Goal: Task Accomplishment & Management: Manage account settings

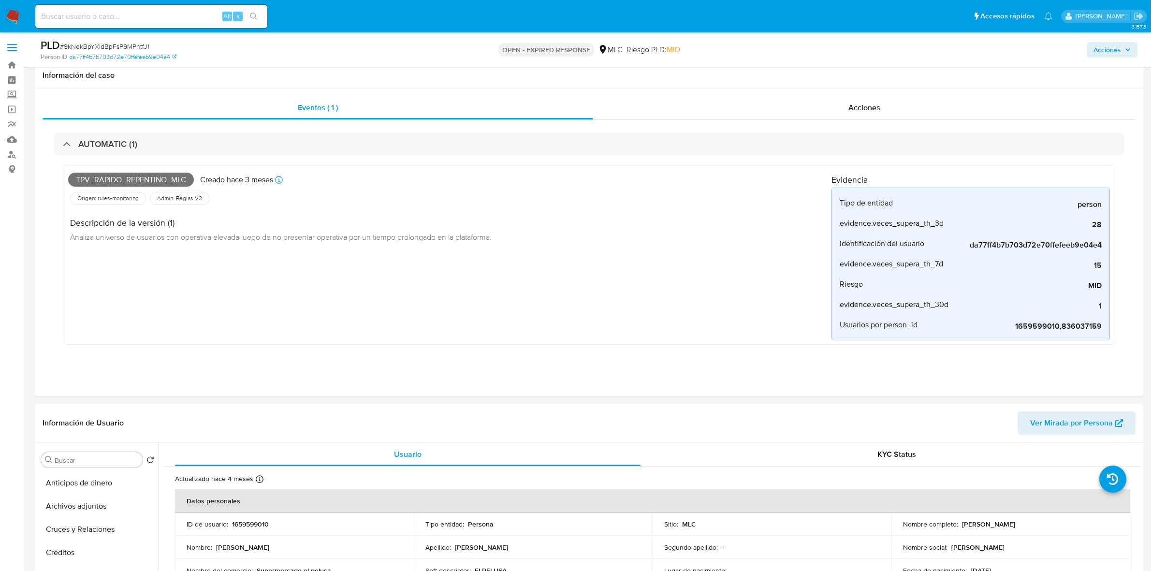
select select "10"
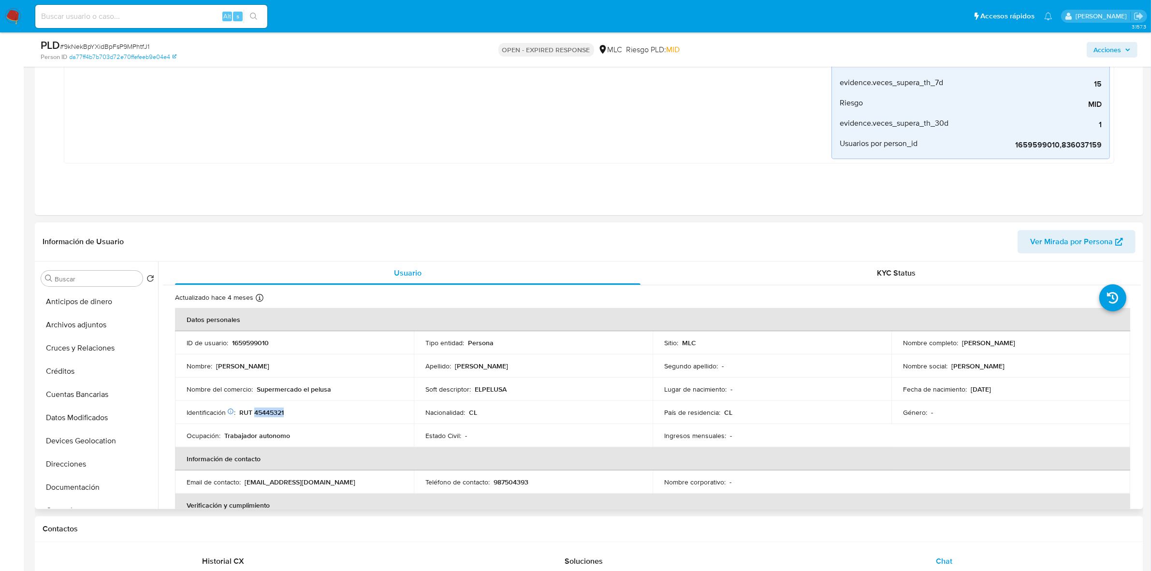
scroll to position [11, 0]
click at [270, 416] on p "RUT 45445321" at bounding box center [261, 412] width 44 height 9
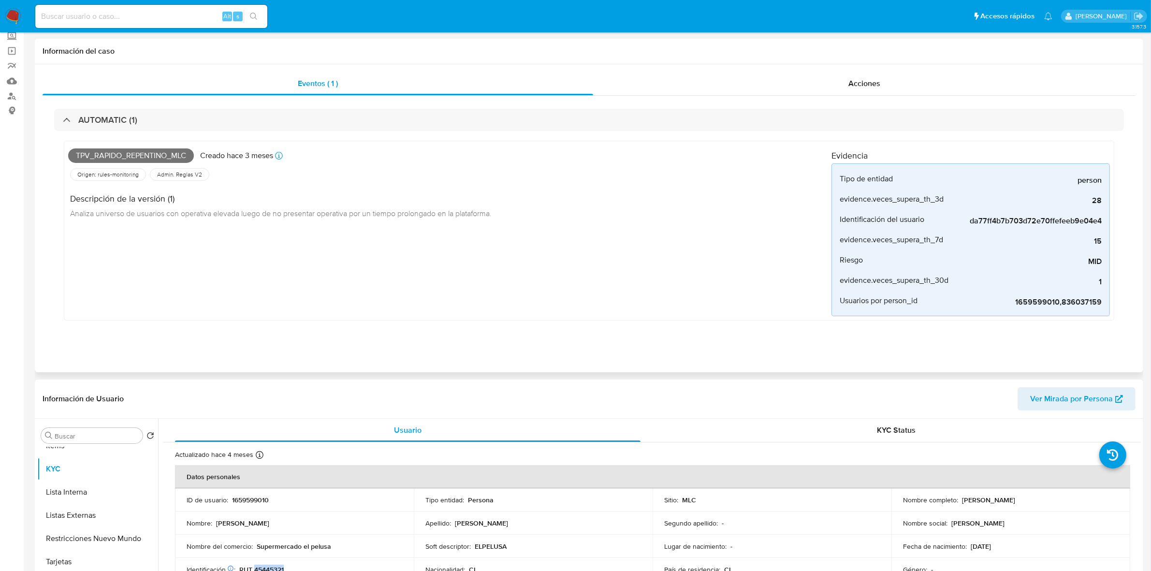
scroll to position [0, 0]
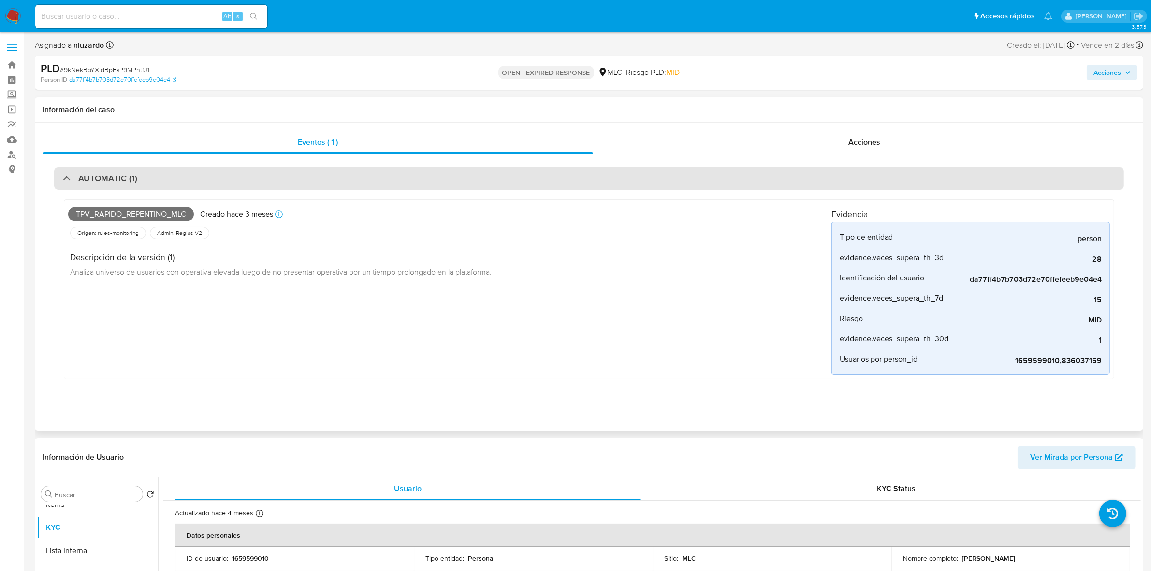
click at [252, 173] on div "AUTOMATIC (1)" at bounding box center [589, 178] width 1070 height 22
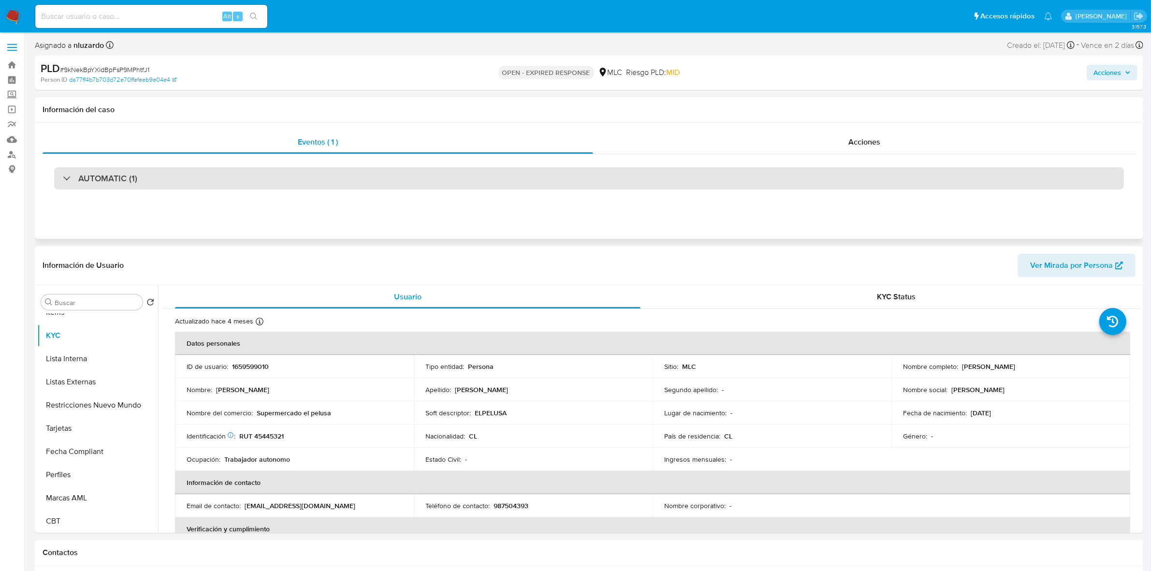
click at [230, 184] on div "AUTOMATIC (1)" at bounding box center [589, 178] width 1070 height 22
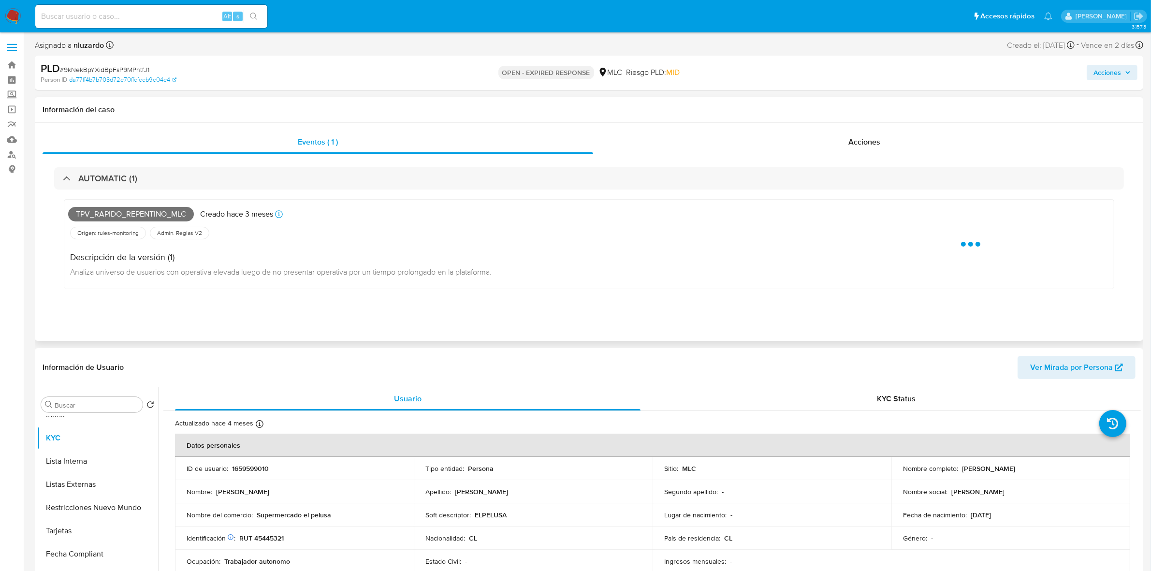
click at [97, 215] on span "Tpv_rapido_repentino_mlc" at bounding box center [131, 214] width 126 height 15
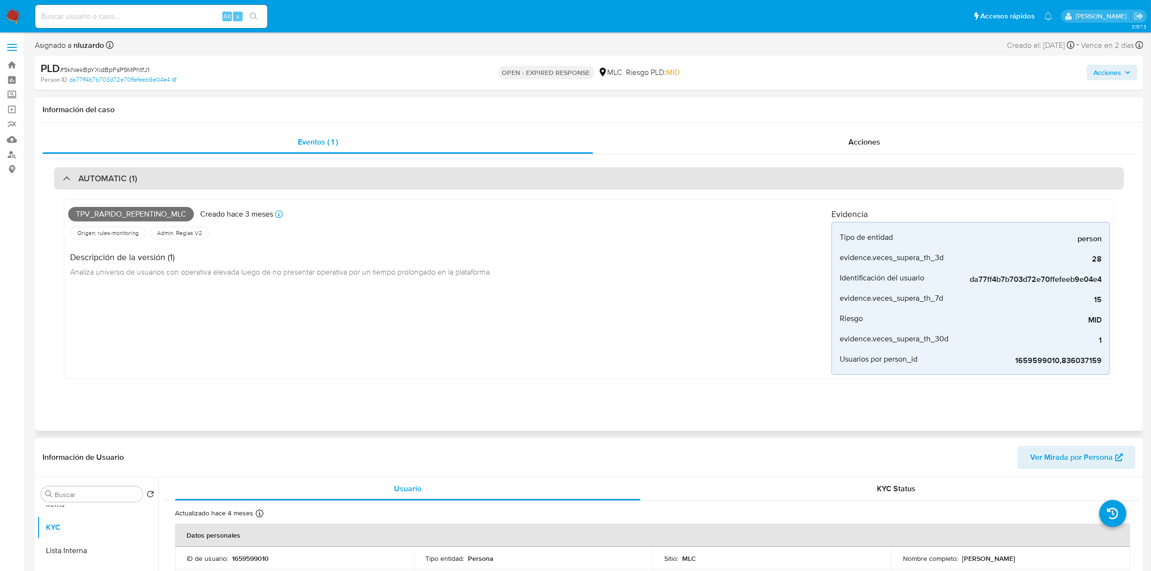
click at [137, 172] on div "AUTOMATIC (1)" at bounding box center [589, 178] width 1070 height 22
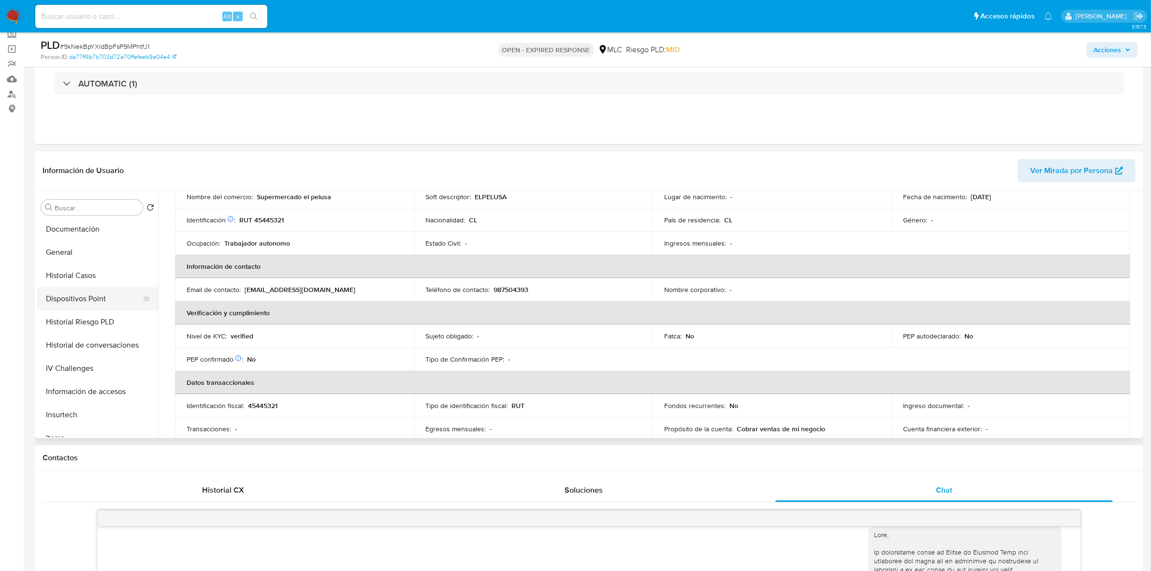
scroll to position [166, 0]
click at [74, 266] on button "General" at bounding box center [93, 273] width 113 height 23
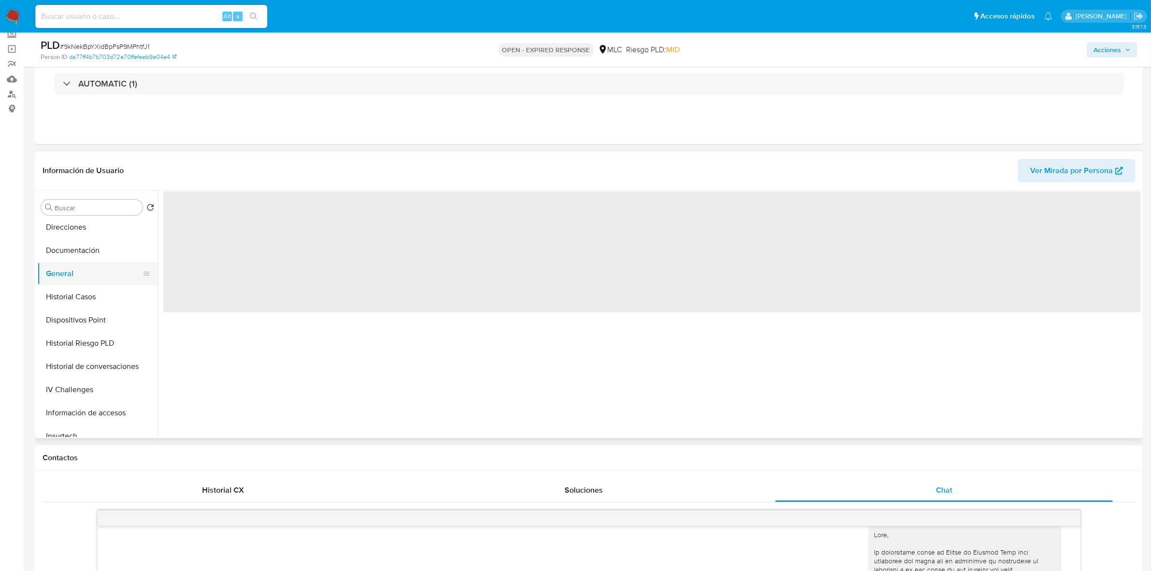
scroll to position [0, 0]
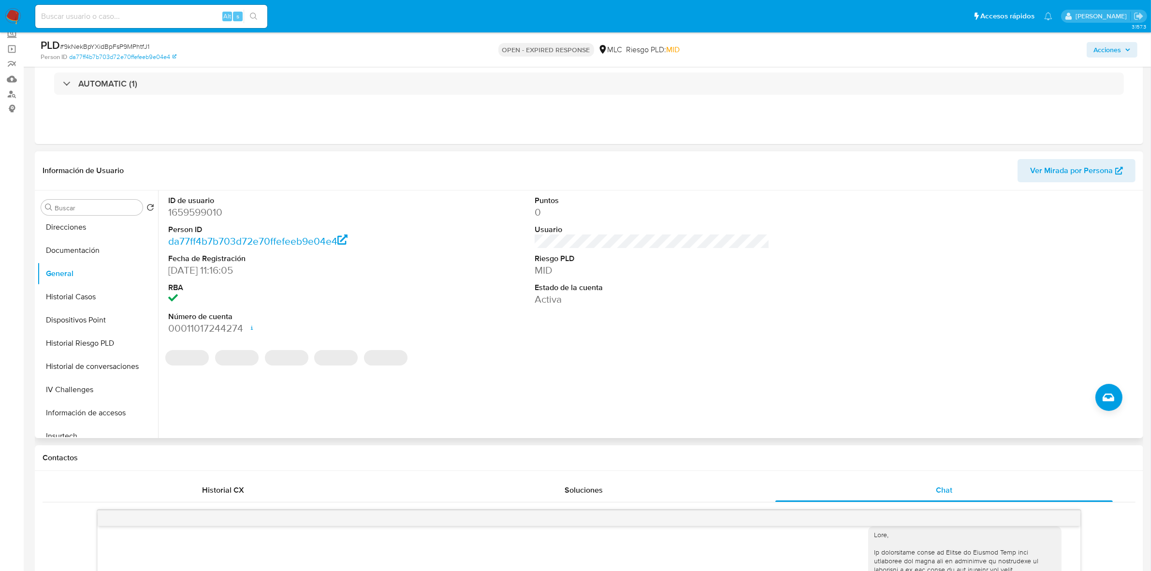
click at [206, 269] on dd "29/01/2024 11:16:05" at bounding box center [285, 270] width 235 height 14
click at [113, 44] on span "# 9kNekBpYXidBpFsP9MPhtfJ1" at bounding box center [104, 47] width 89 height 10
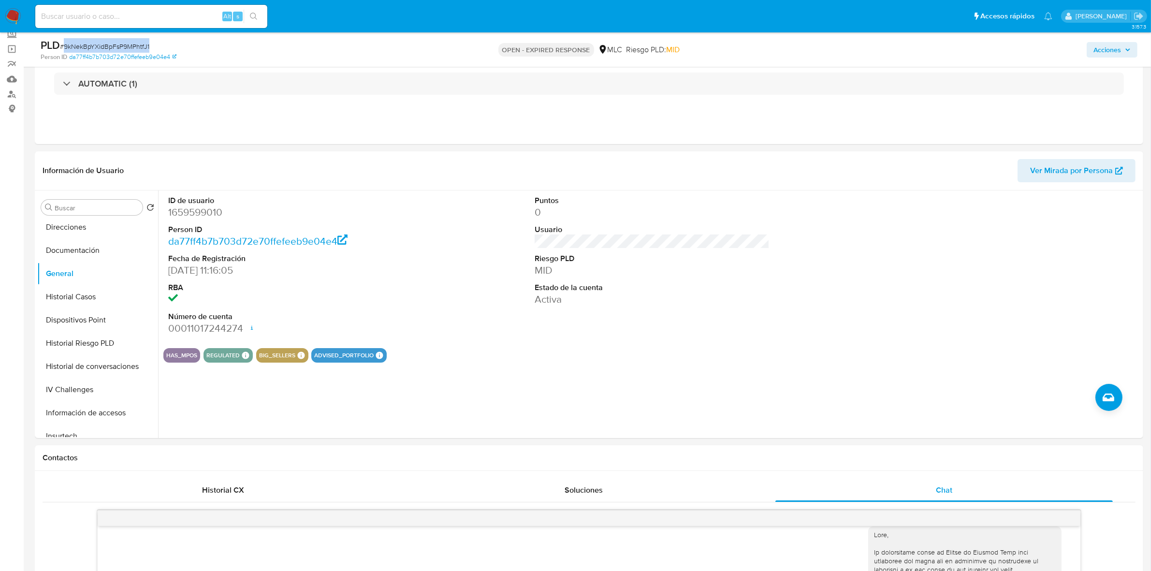
copy span "9kNekBpYXidBpFsP9MPhtfJ1"
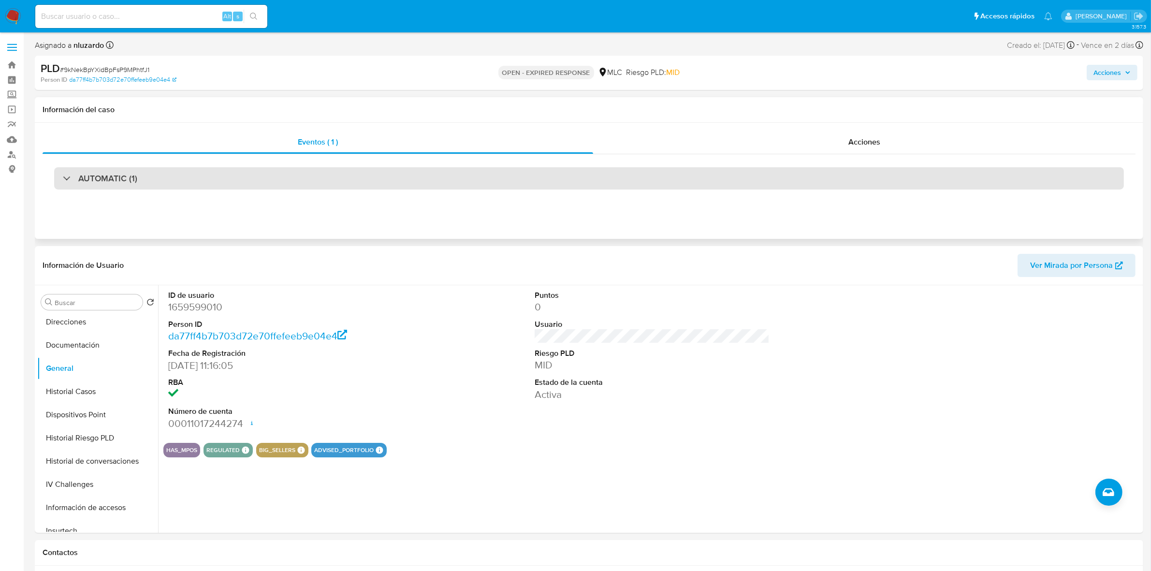
click at [170, 175] on div "AUTOMATIC (1)" at bounding box center [589, 178] width 1070 height 22
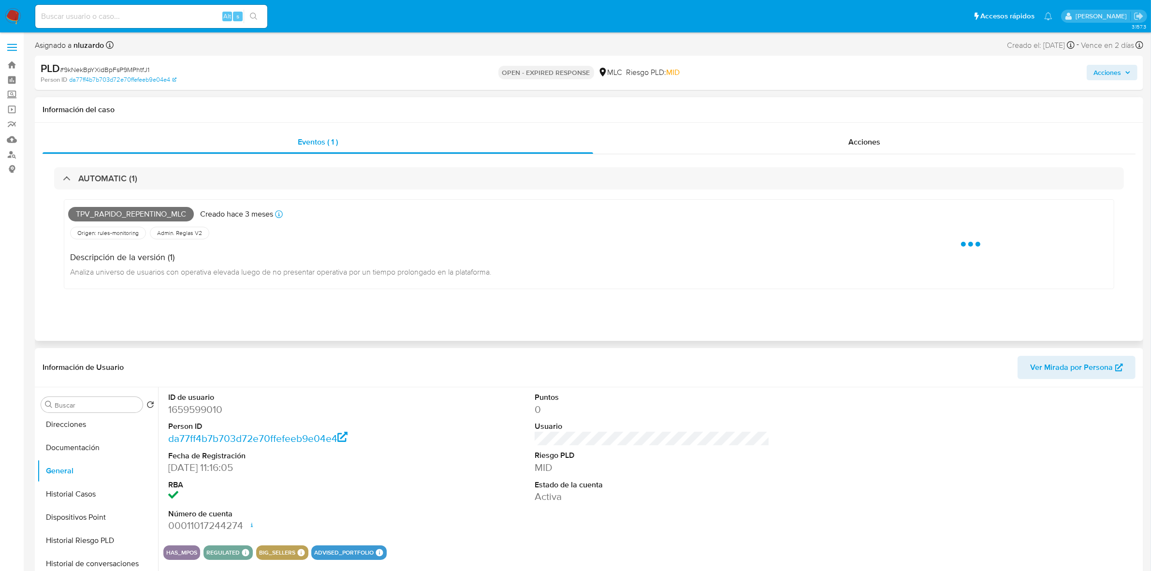
click at [131, 218] on span "Tpv_rapido_repentino_mlc" at bounding box center [131, 214] width 126 height 15
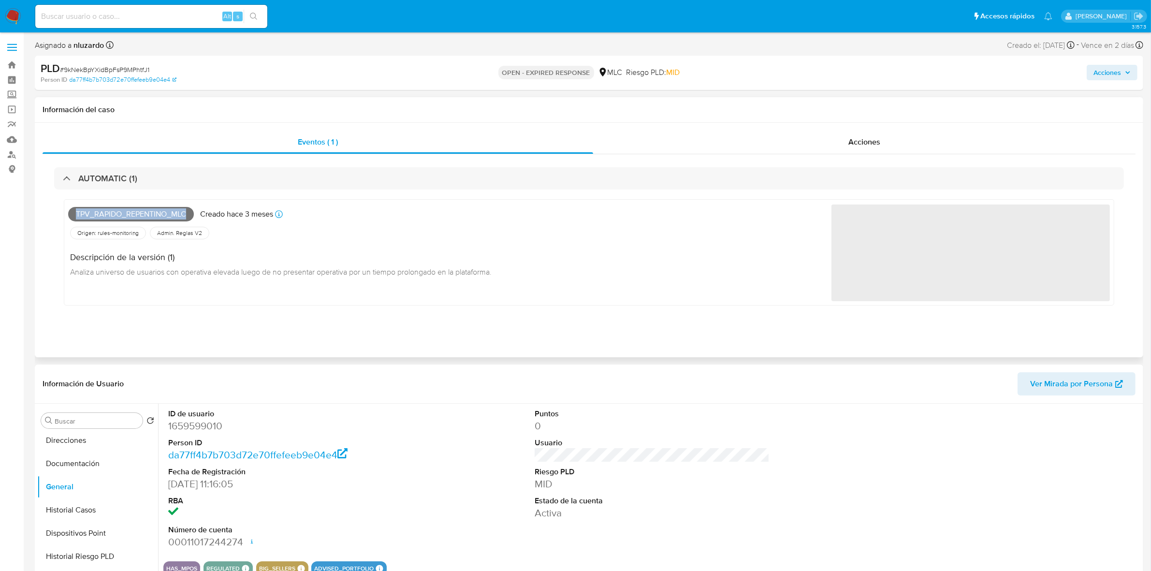
copy span "Tpv_rapido_repentino_mlc"
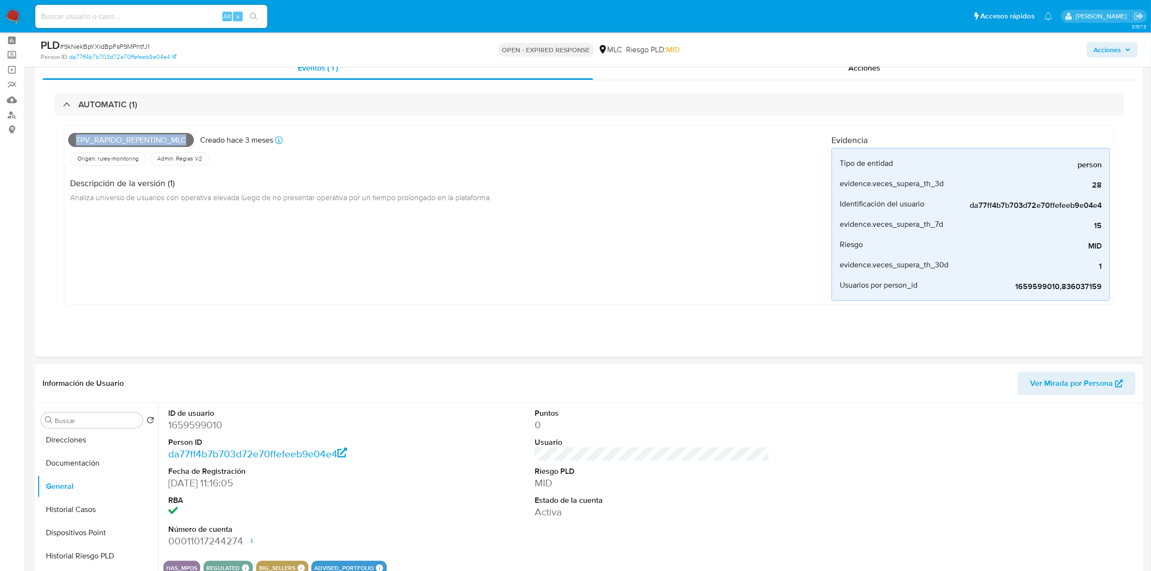
scroll to position [60, 0]
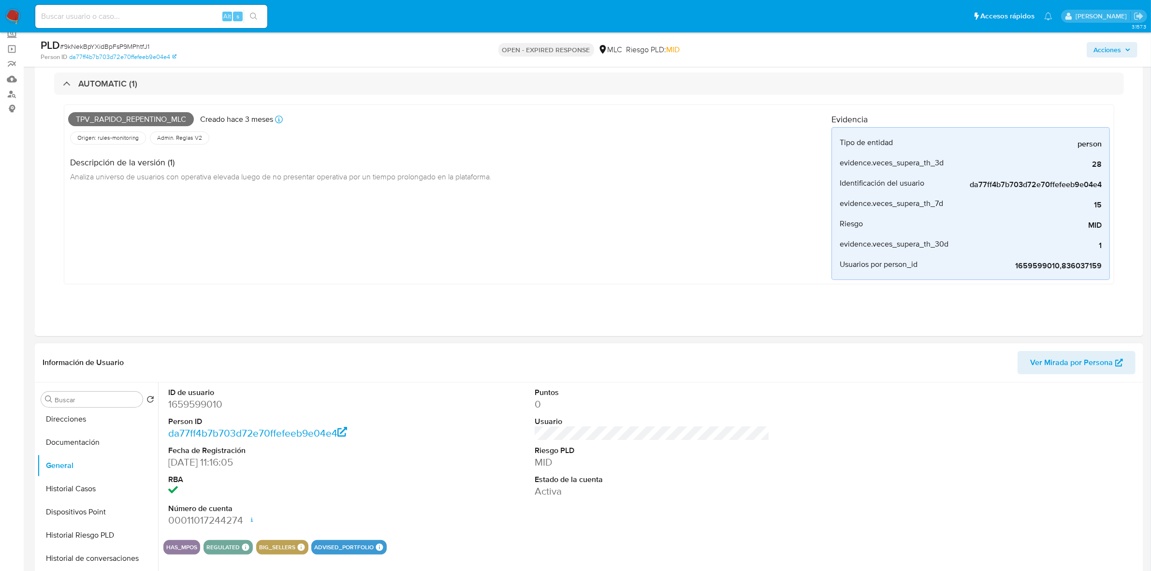
click at [219, 409] on dd "1659599010" at bounding box center [285, 404] width 235 height 14
drag, startPoint x: 219, startPoint y: 409, endPoint x: 226, endPoint y: 412, distance: 8.4
click at [225, 411] on dd "1659599010" at bounding box center [285, 404] width 235 height 14
drag, startPoint x: 234, startPoint y: 459, endPoint x: 242, endPoint y: 451, distance: 11.0
drag, startPoint x: 242, startPoint y: 451, endPoint x: 237, endPoint y: 240, distance: 210.8
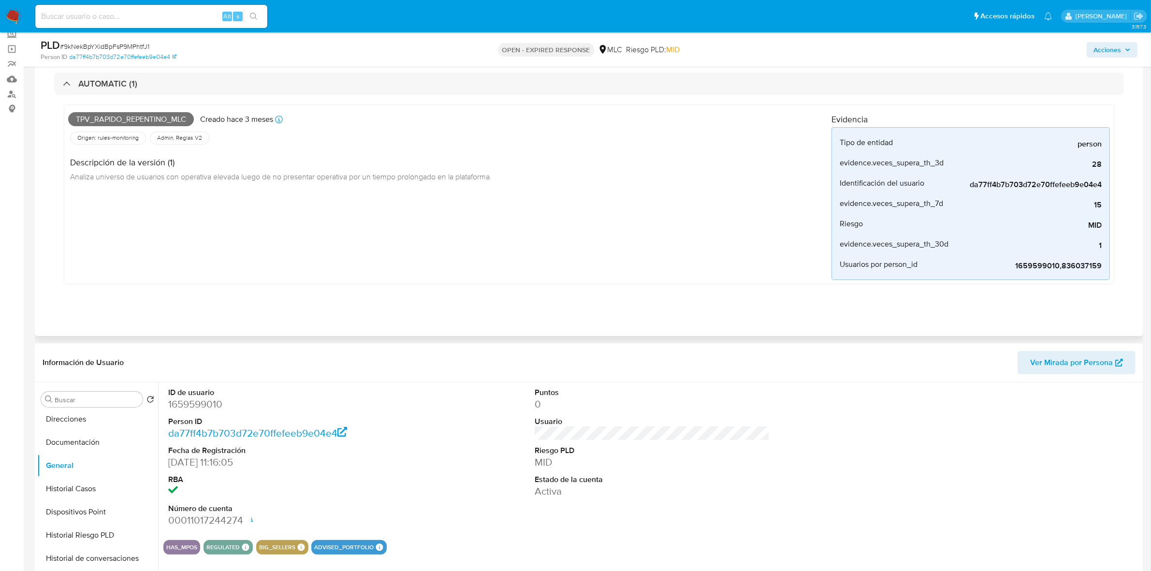
click at [237, 240] on div "Tpv_rapido_repentino_mlc Creado hace 3 meses Creado: 12/06/2025 06:05:04 Origen…" at bounding box center [449, 194] width 763 height 171
click at [182, 408] on dd "1659599010" at bounding box center [285, 404] width 235 height 14
click at [183, 407] on dd "1659599010" at bounding box center [285, 404] width 235 height 14
copy dd "1659599010"
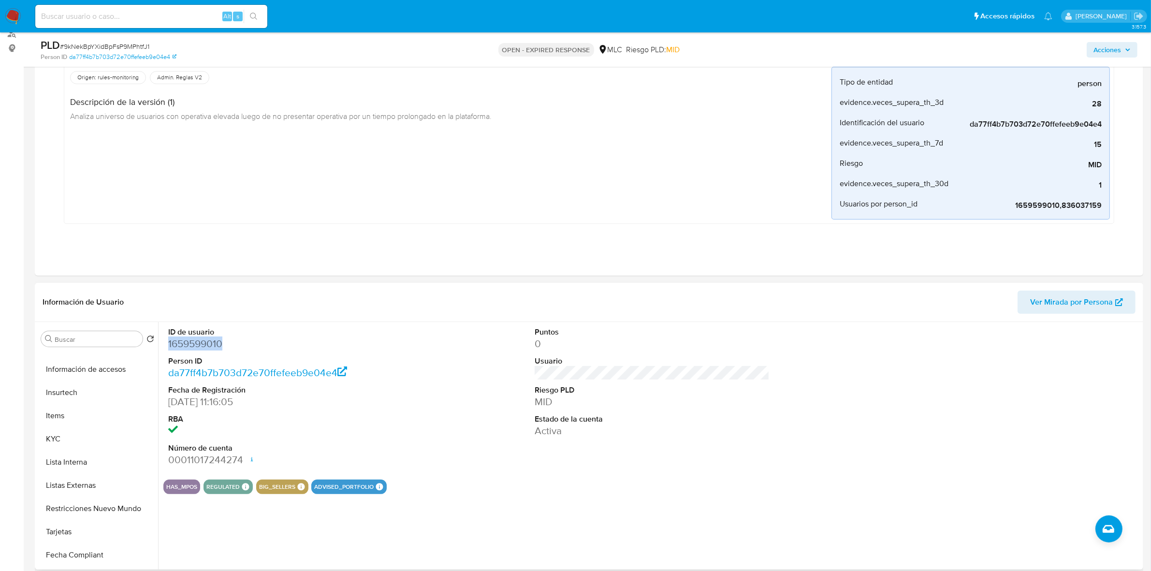
scroll to position [408, 0]
click at [61, 375] on button "KYC" at bounding box center [93, 372] width 113 height 23
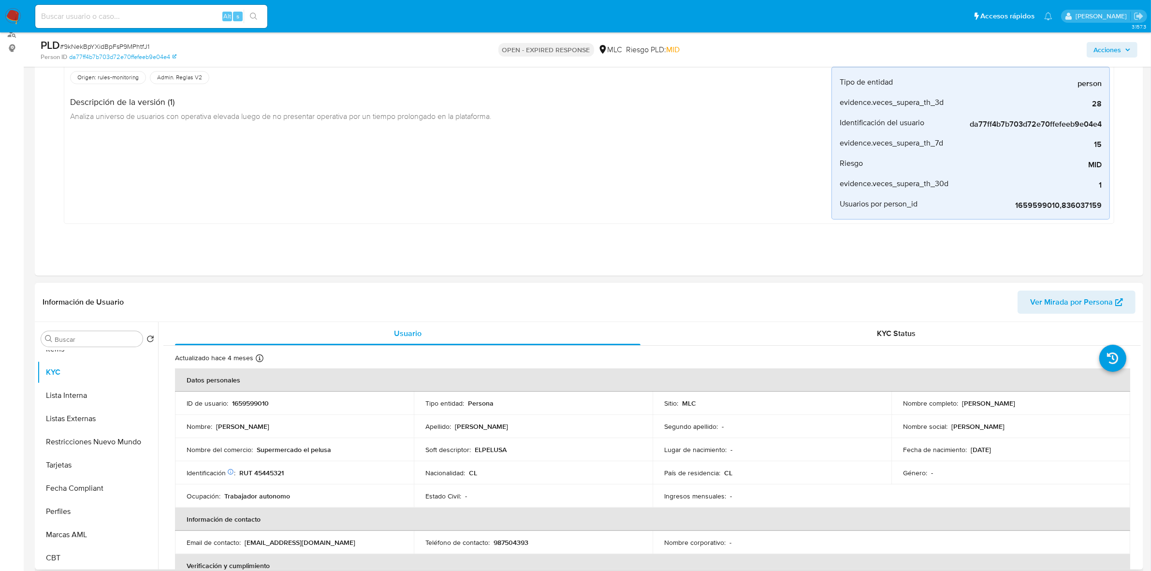
click at [276, 471] on p "RUT 45445321" at bounding box center [261, 472] width 44 height 9
copy p "45445321"
click at [85, 423] on button "Historial Casos" at bounding box center [93, 423] width 113 height 23
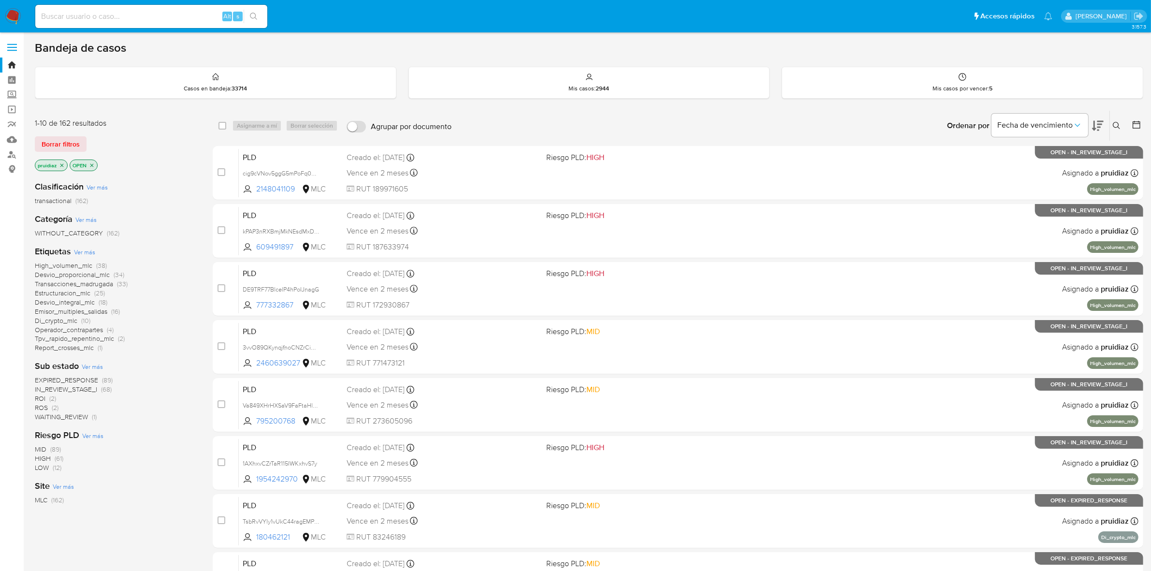
click at [1100, 122] on icon at bounding box center [1098, 126] width 12 height 12
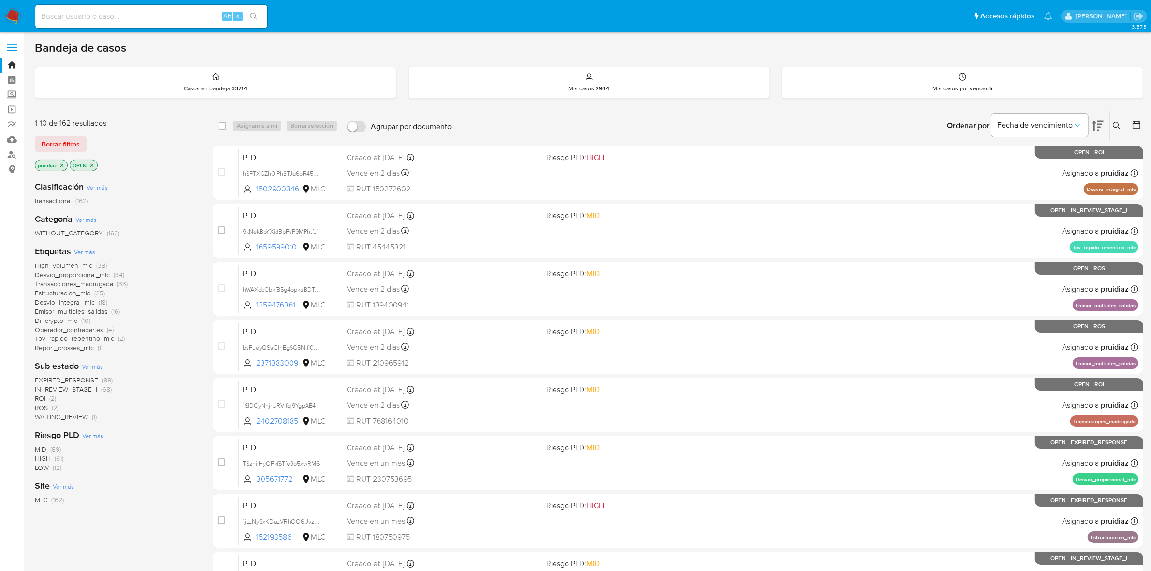
click at [39, 394] on span "ROI" at bounding box center [40, 399] width 11 height 10
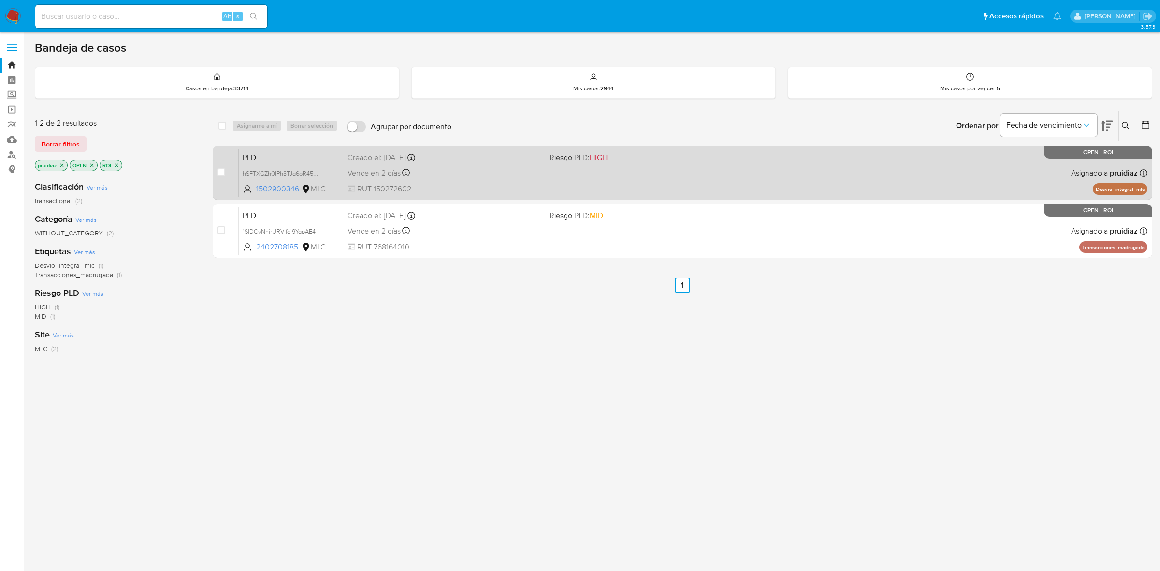
click at [709, 175] on div "PLD hSFTXGZh0IPh3TJg6oR45GoX 1502900346 MLC Riesgo PLD: HIGH Creado el: 12/06/2…" at bounding box center [693, 172] width 909 height 49
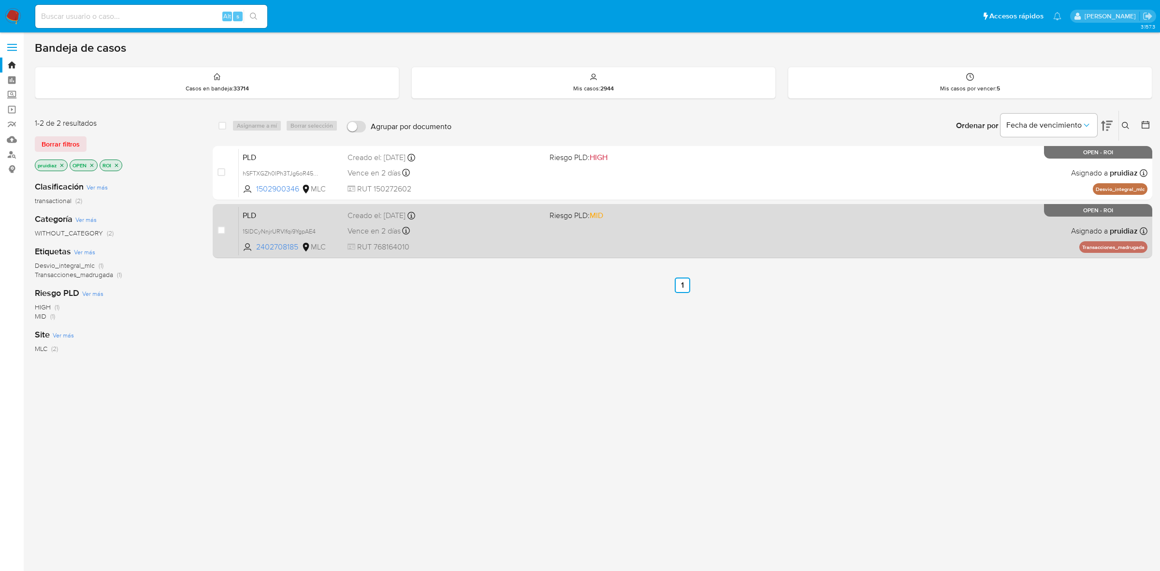
click at [760, 221] on div "PLD 1SlDCyNnjrURVlfqi9YgpAE4 2402708185 MLC Riesgo PLD: MID Creado el: 12/06/20…" at bounding box center [693, 230] width 909 height 49
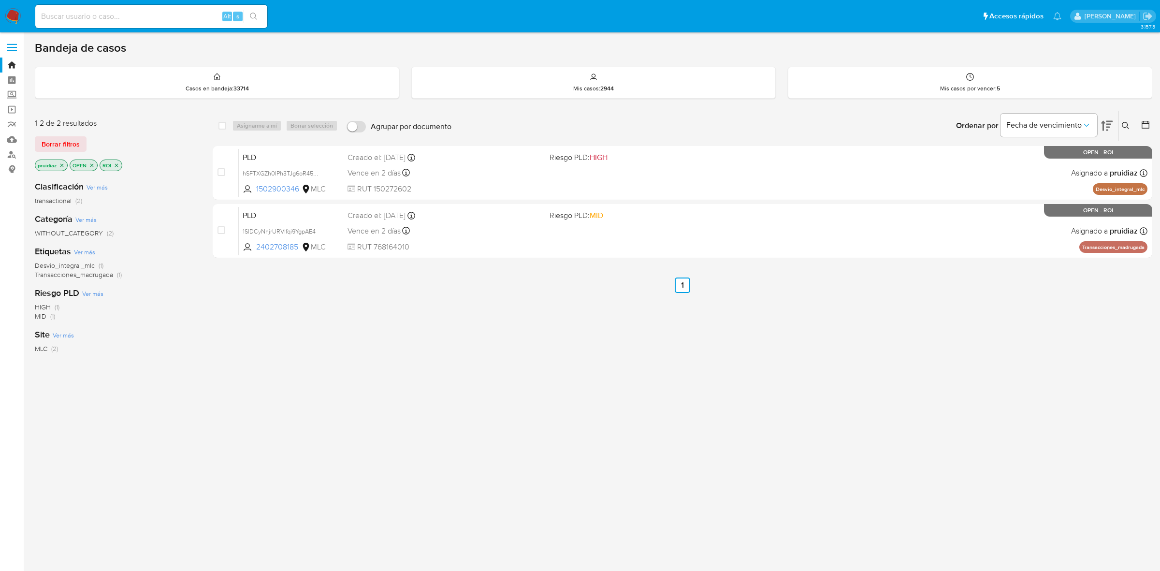
click at [10, 8] on img at bounding box center [13, 16] width 16 height 16
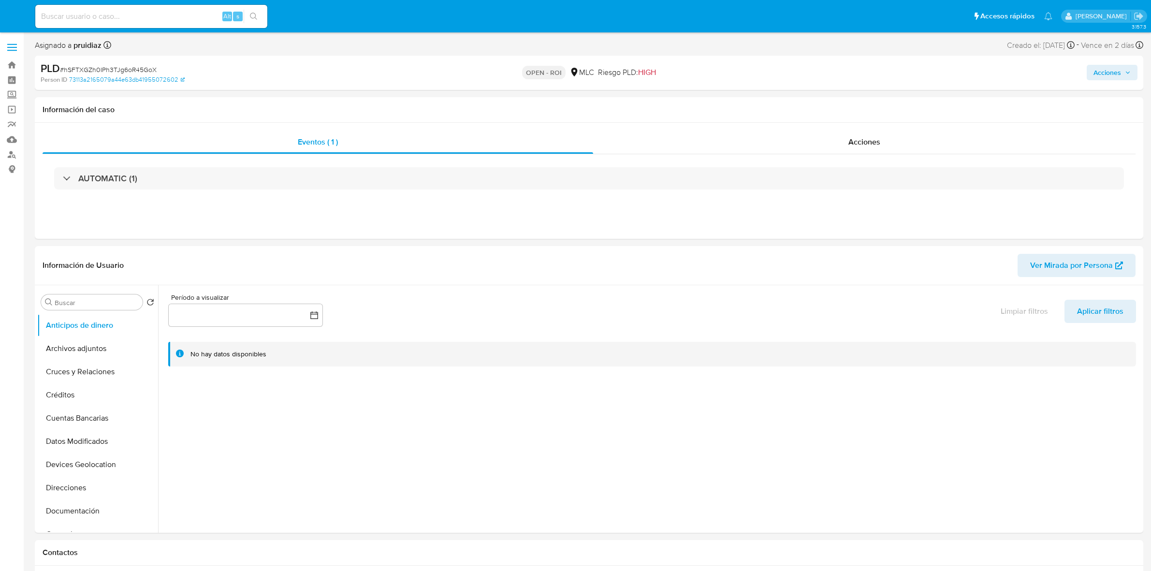
select select "10"
click at [61, 407] on button "General" at bounding box center [93, 413] width 113 height 23
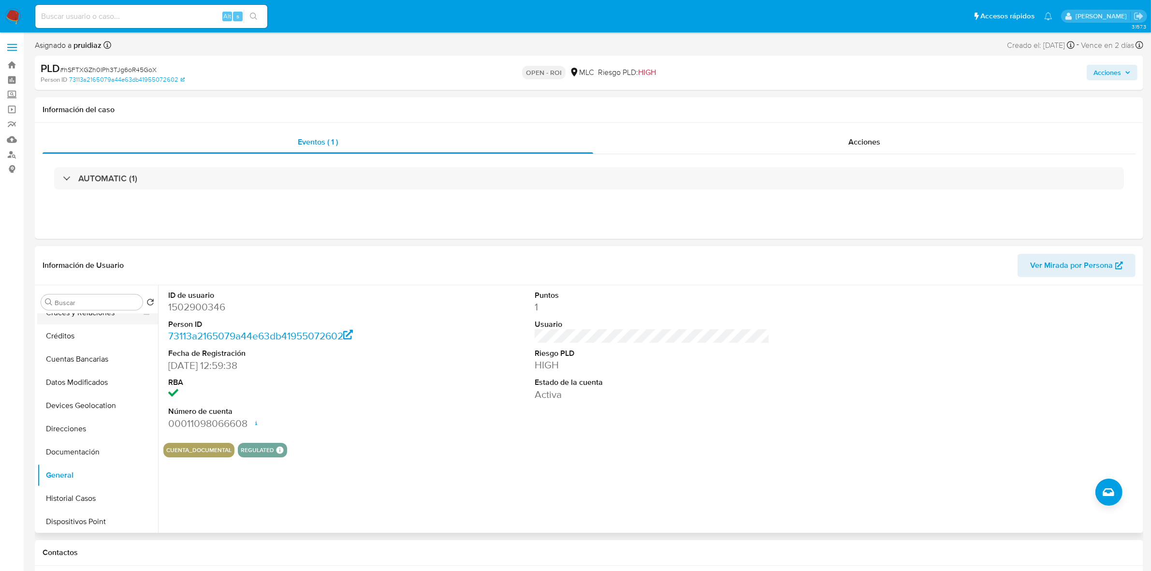
scroll to position [0, 0]
click at [85, 342] on button "Archivos adjuntos" at bounding box center [93, 348] width 113 height 23
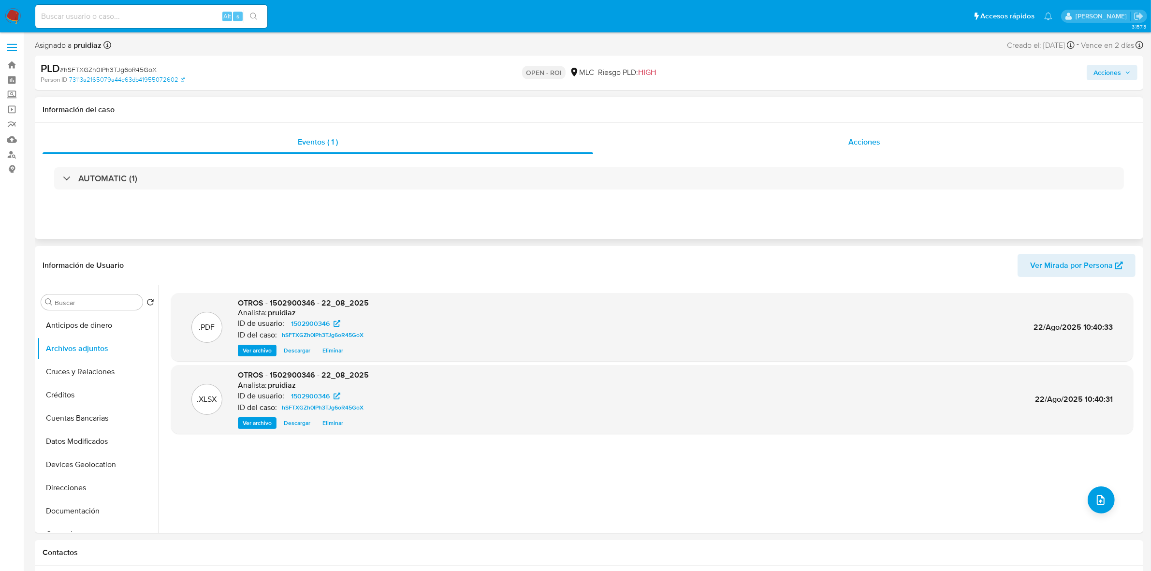
click at [885, 134] on div "Acciones" at bounding box center [864, 142] width 542 height 23
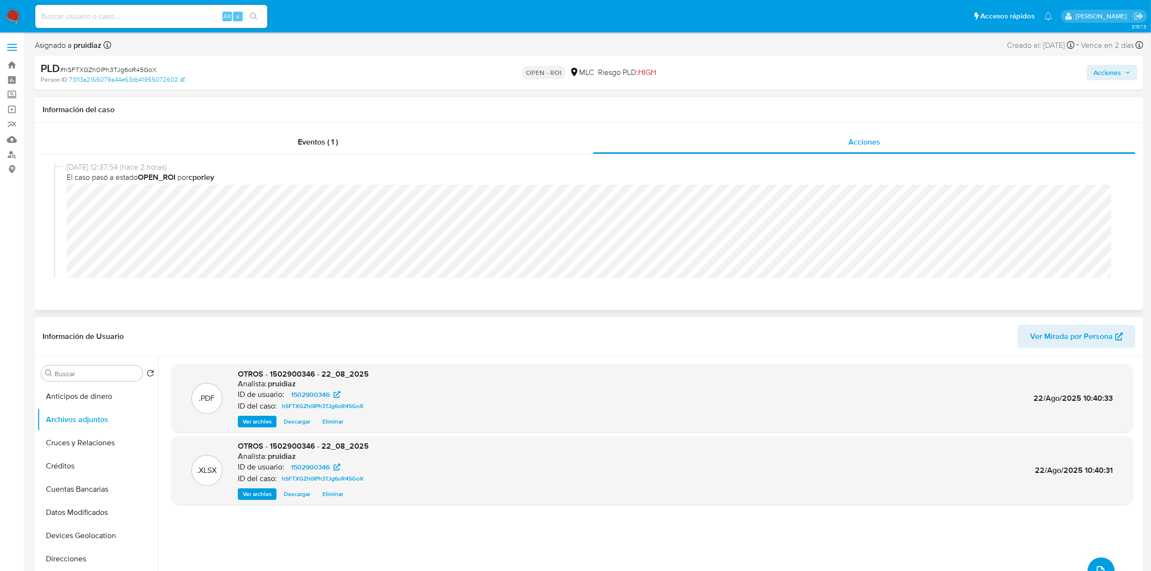
scroll to position [60, 0]
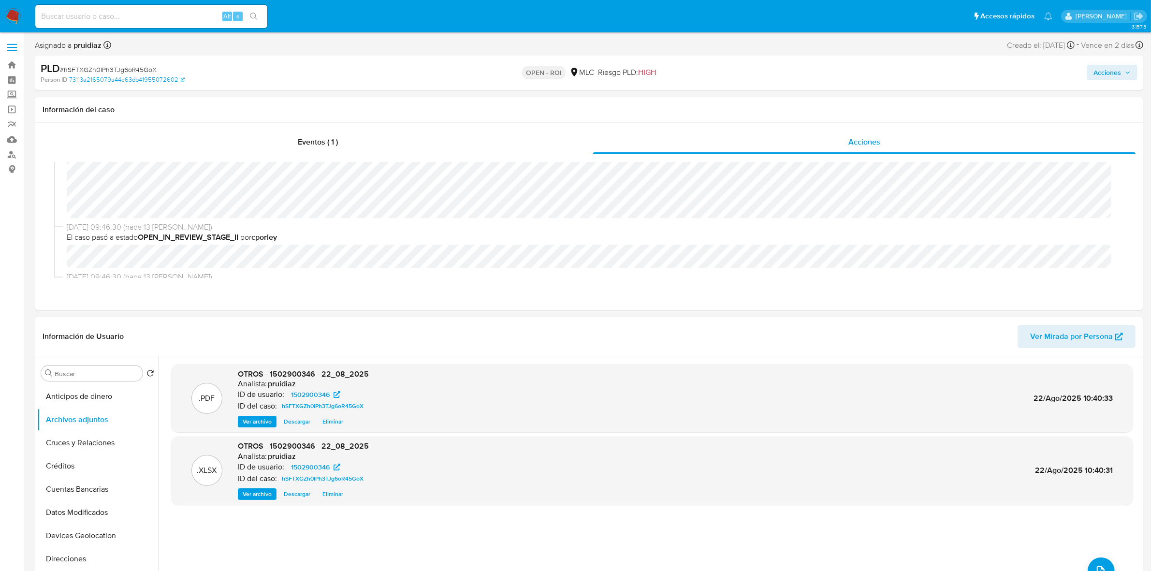
click at [1110, 77] on span "Acciones" at bounding box center [1108, 72] width 28 height 15
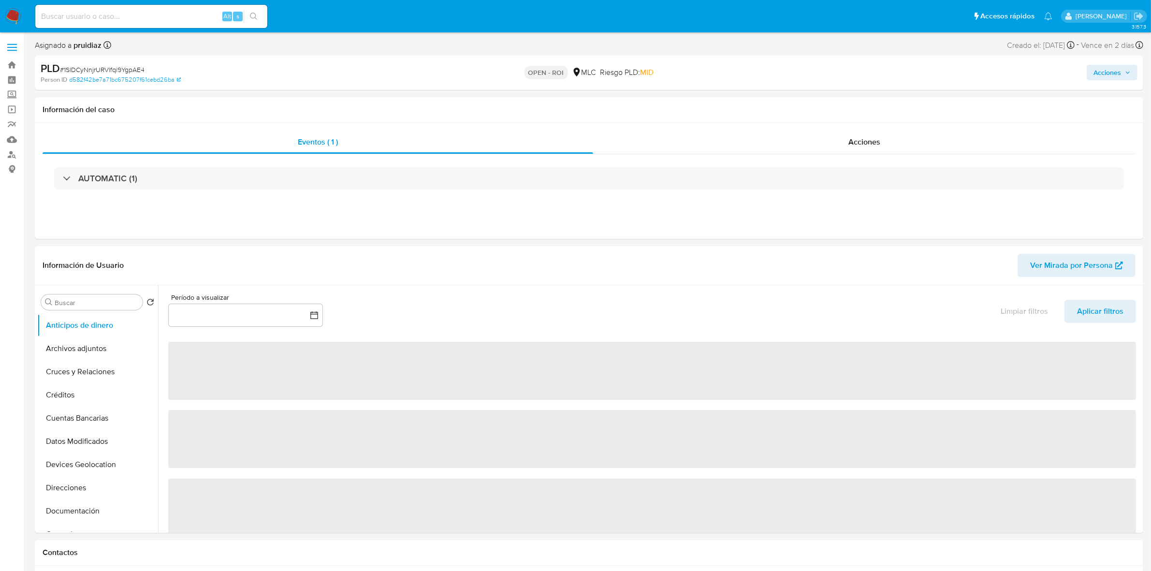
select select "10"
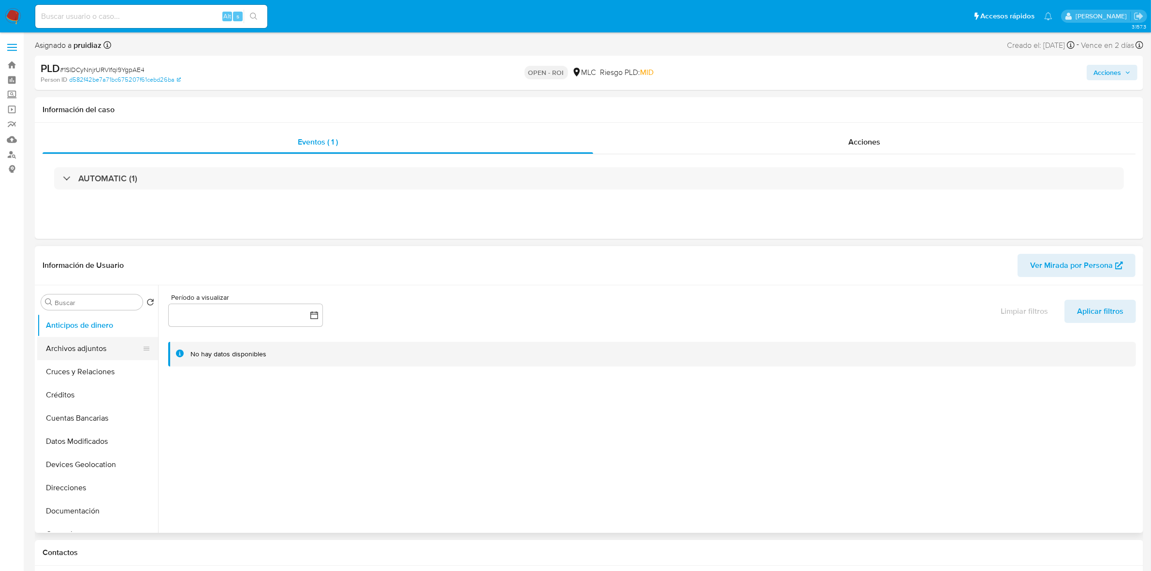
click at [72, 348] on button "Archivos adjuntos" at bounding box center [93, 348] width 113 height 23
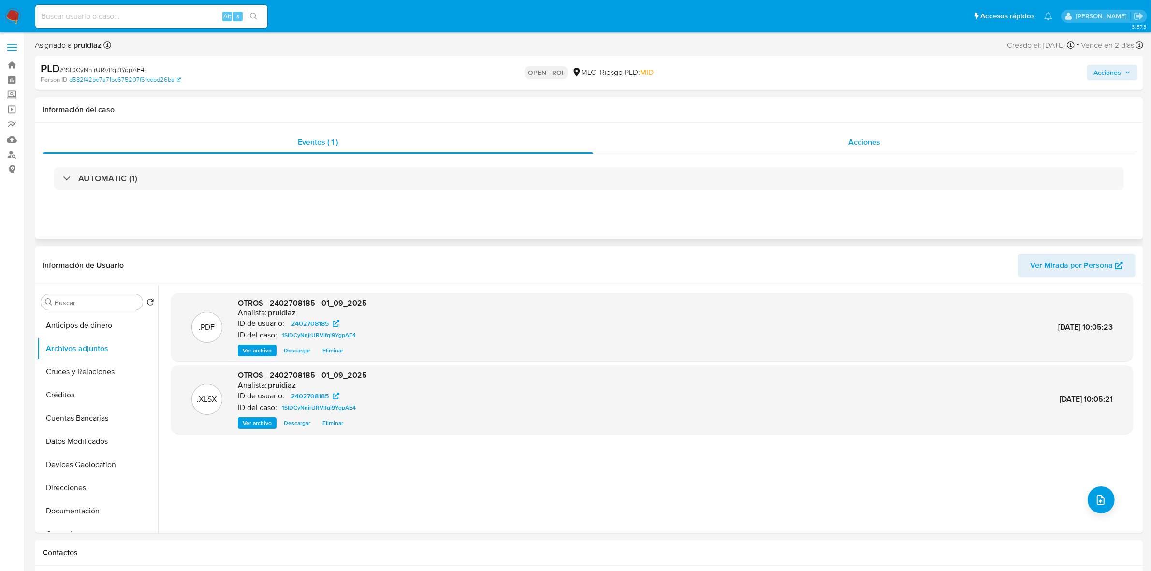
click at [877, 139] on span "Acciones" at bounding box center [864, 141] width 32 height 11
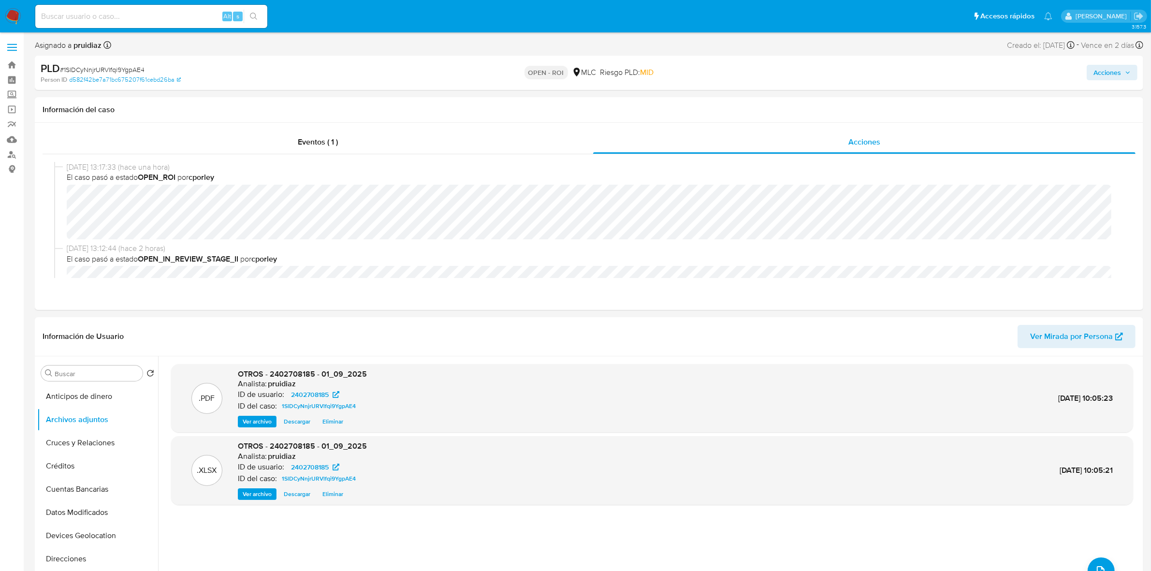
click at [1101, 67] on span "Acciones" at bounding box center [1108, 72] width 28 height 15
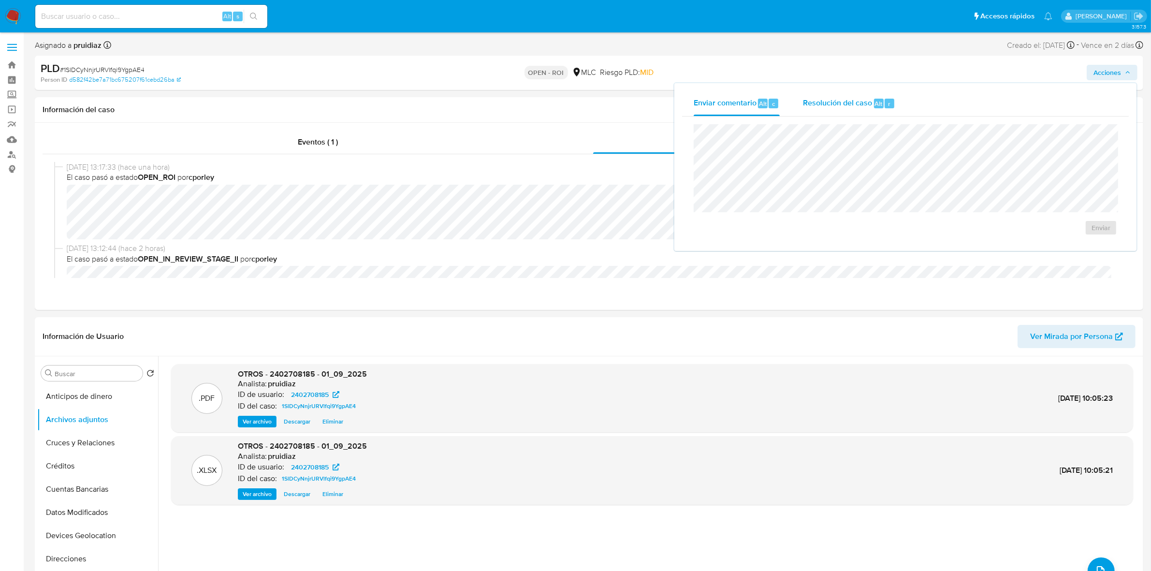
click at [824, 107] on span "Resolución del caso" at bounding box center [837, 103] width 69 height 11
click at [752, 57] on div "PLD # 1SlDCyNnjrURVlfqi9YgpAE4 Person ID d582f42be7a71bc675207f61cebd26ba OPEN …" at bounding box center [589, 73] width 1109 height 34
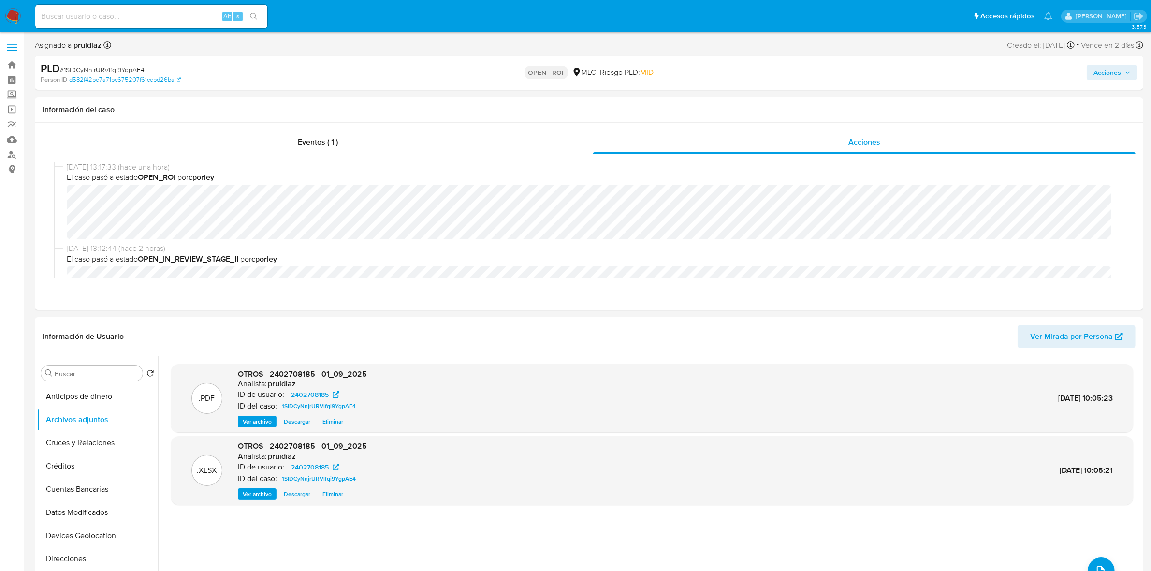
click at [1112, 69] on span "Acciones" at bounding box center [1108, 72] width 28 height 15
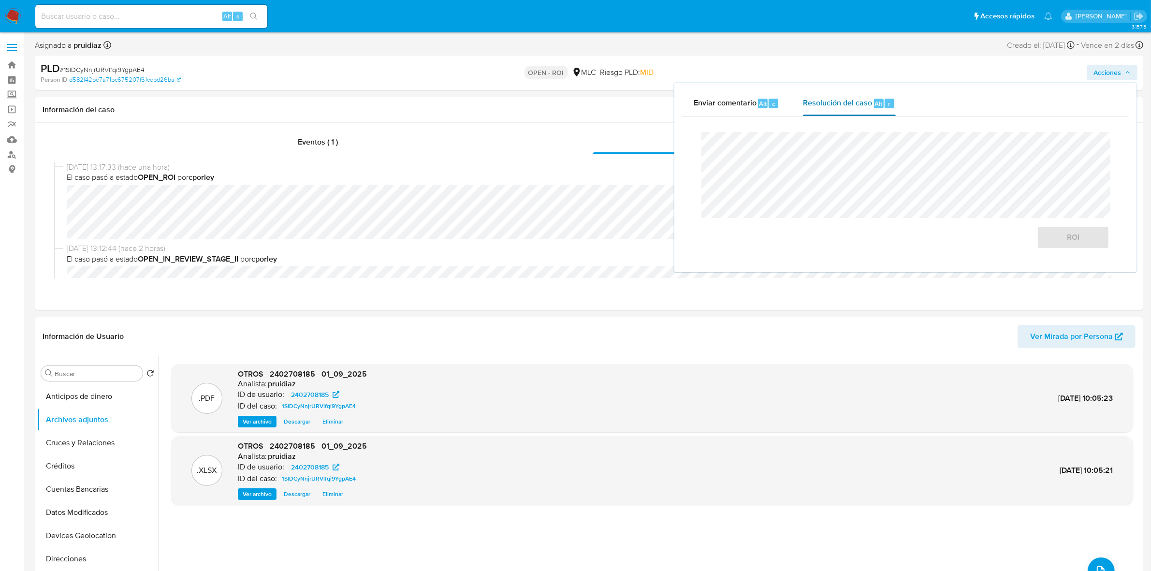
click at [850, 108] on span "Resolución del caso" at bounding box center [837, 103] width 69 height 11
click at [1065, 245] on span "ROI" at bounding box center [1073, 237] width 47 height 21
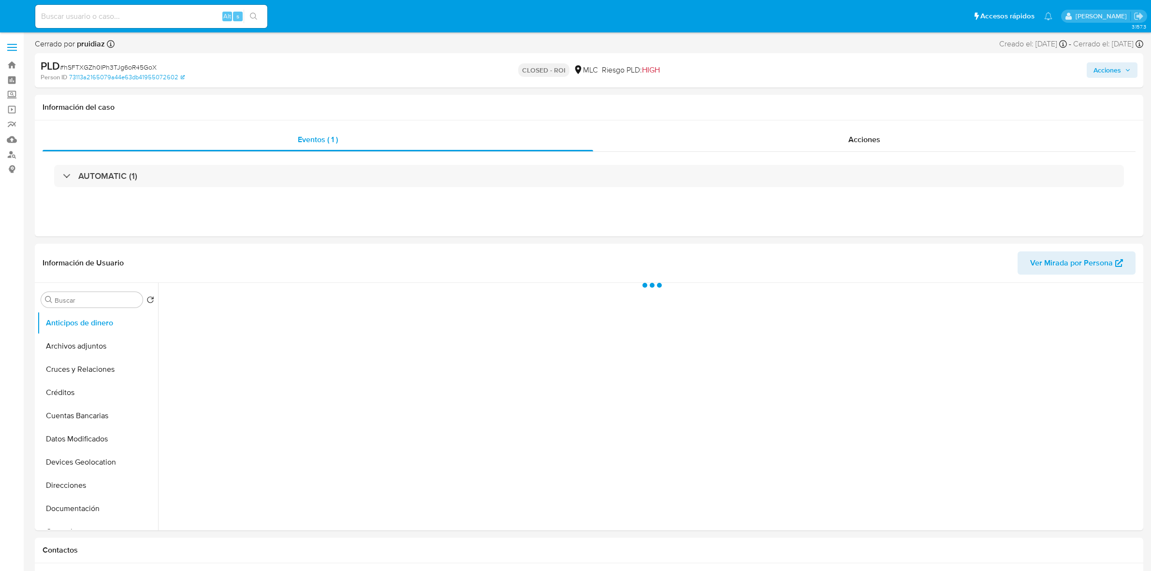
select select "10"
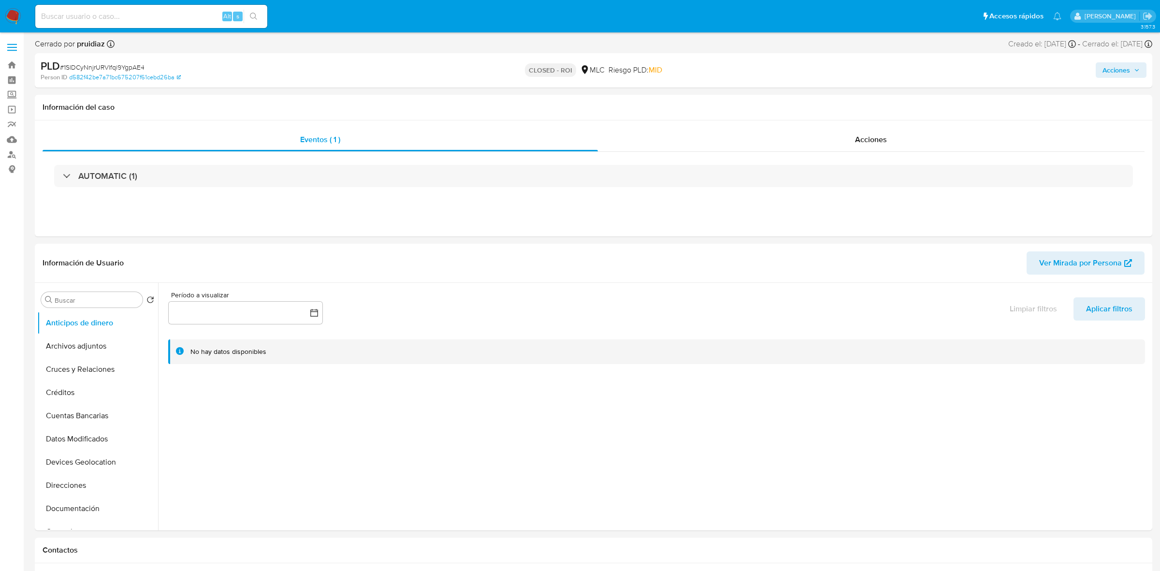
select select "10"
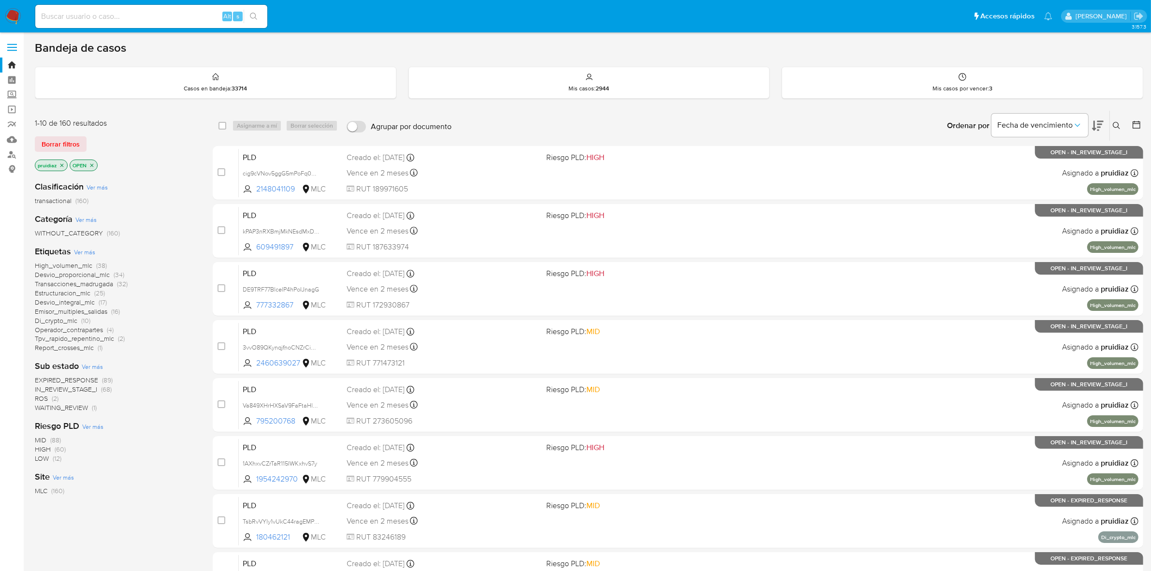
click at [1102, 122] on icon at bounding box center [1098, 126] width 12 height 12
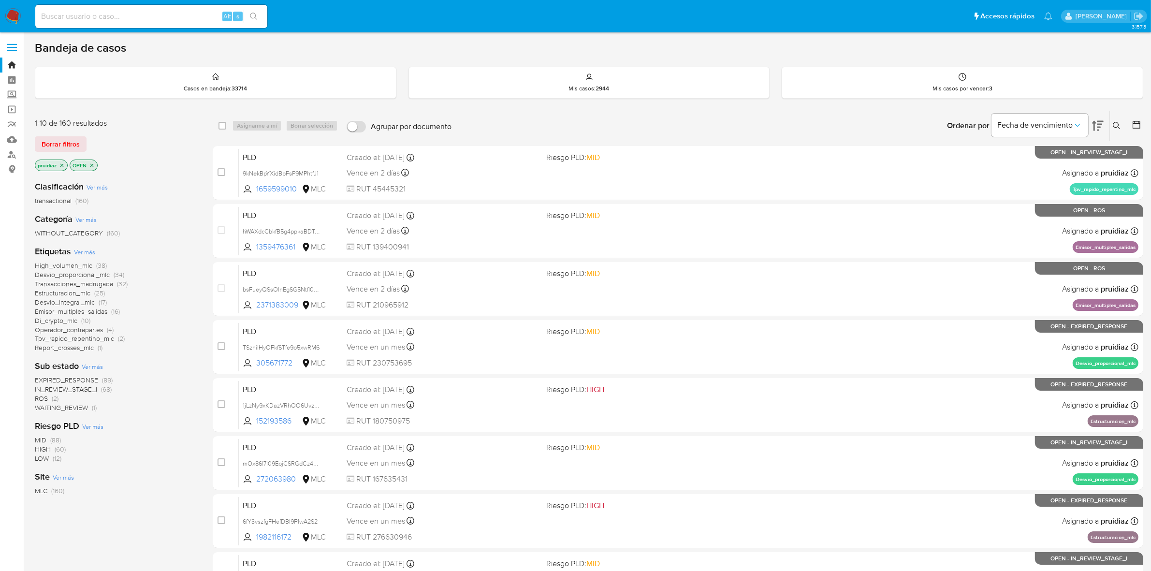
click at [13, 9] on img at bounding box center [13, 16] width 16 height 16
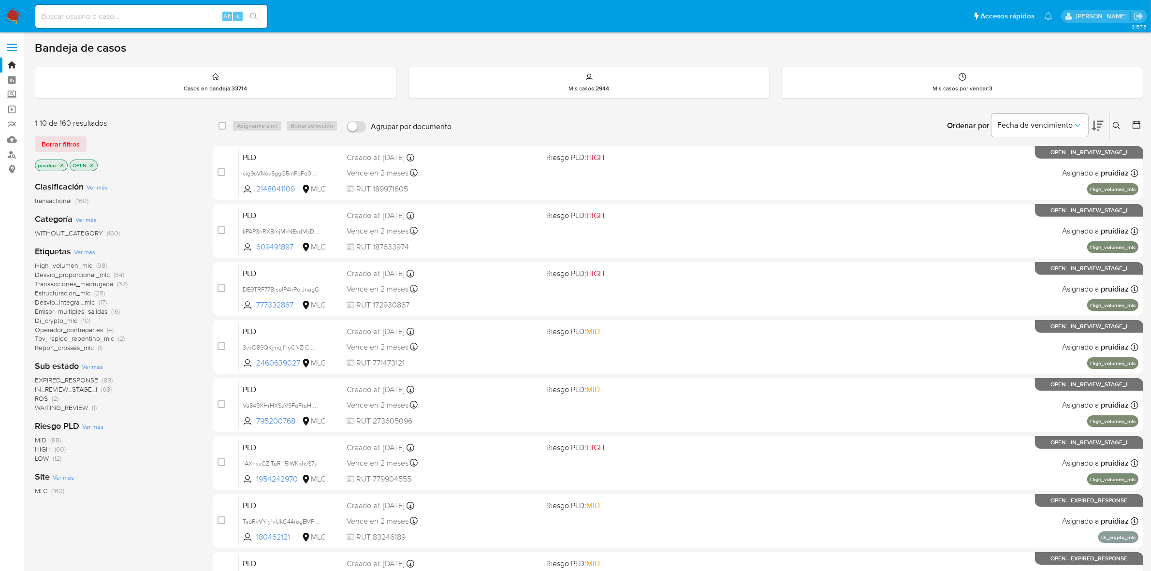
click at [1102, 120] on icon at bounding box center [1098, 126] width 12 height 12
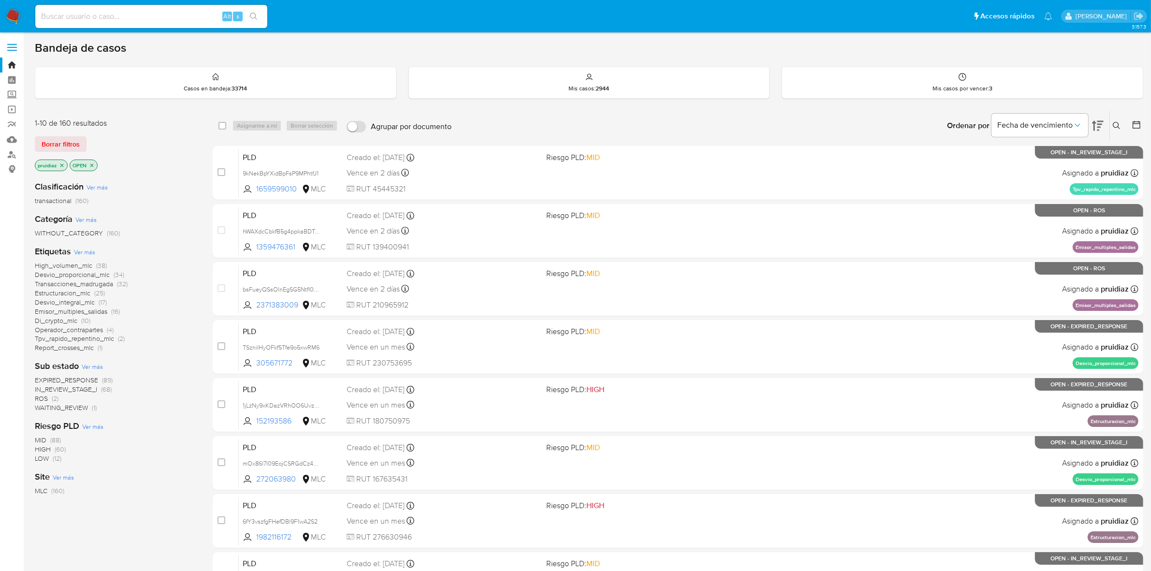
click at [10, 23] on img at bounding box center [13, 16] width 16 height 16
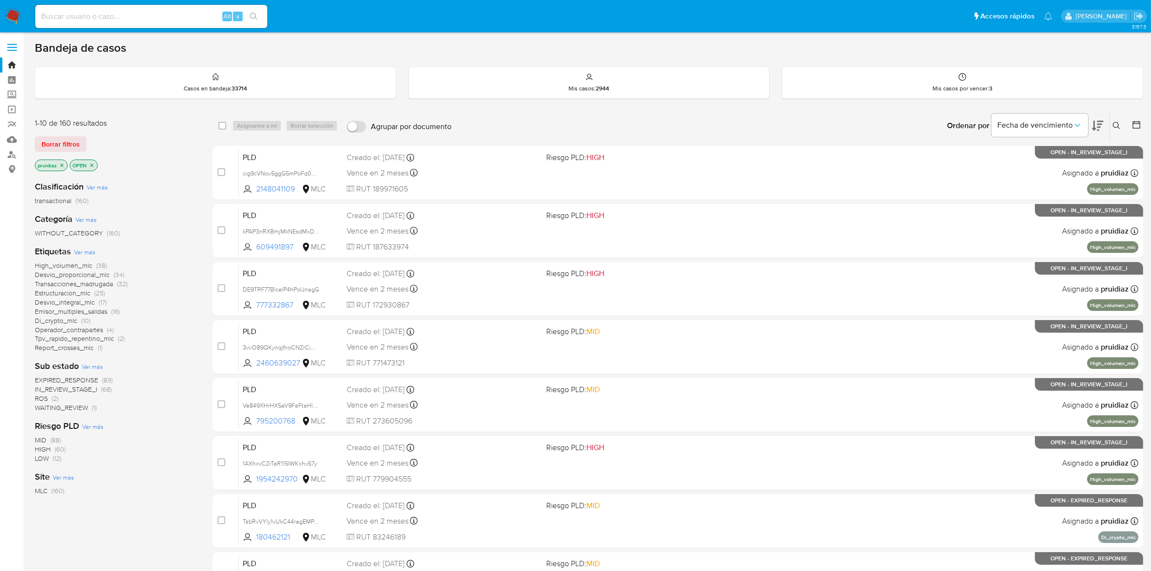
click at [1092, 123] on icon at bounding box center [1098, 126] width 12 height 12
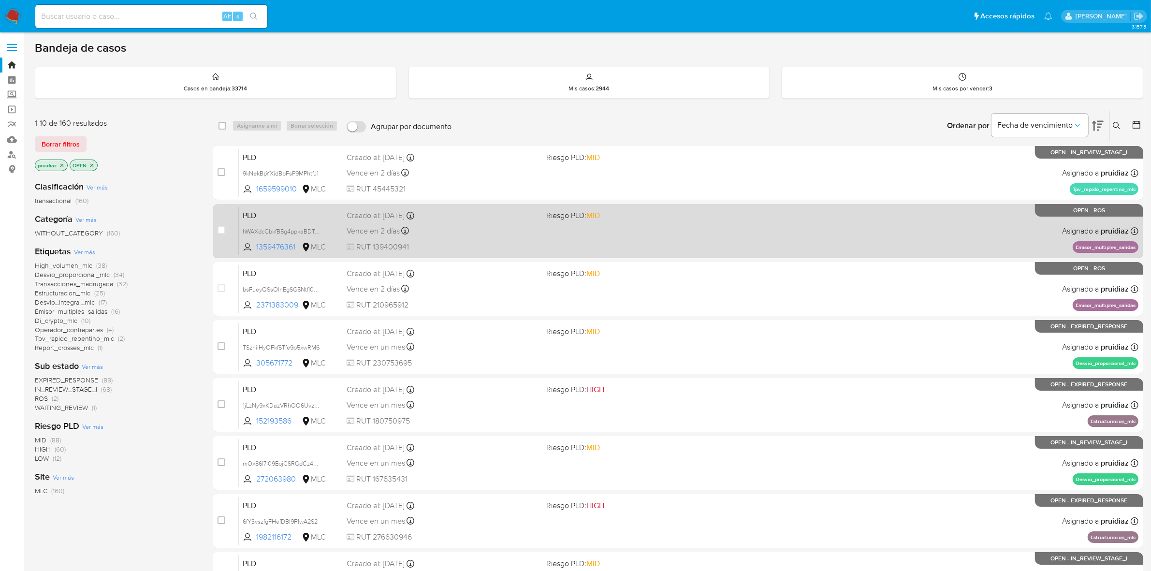
click at [838, 218] on div "PLD hWAXdcCbkfB5g4ppkaBDTnq3 1359476361 MLC Riesgo PLD: MID Creado el: [DATE] C…" at bounding box center [689, 230] width 900 height 49
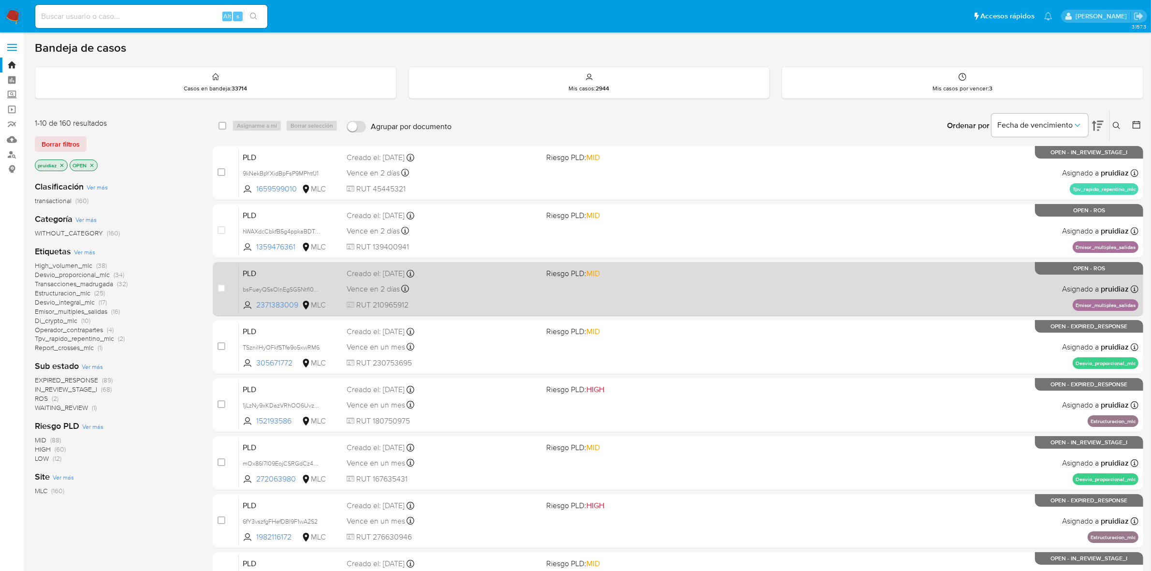
click at [898, 293] on div "PLD bsFueyQSsOlnEgSG5Ntfl0KS 2371383009 MLC Riesgo PLD: MID Creado el: [DATE] C…" at bounding box center [689, 288] width 900 height 49
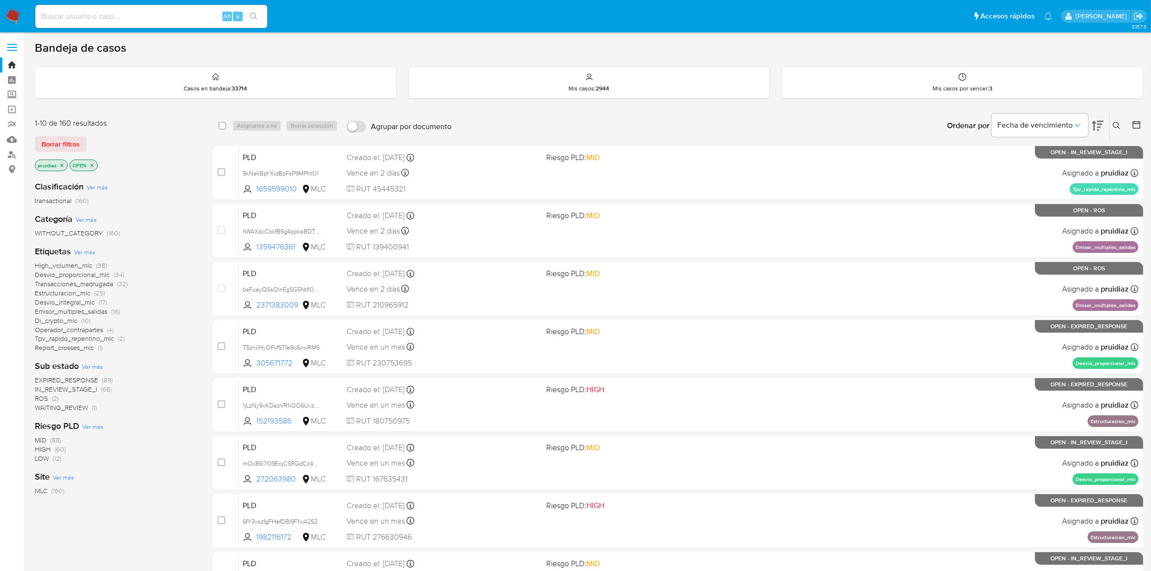
click at [15, 15] on img at bounding box center [13, 16] width 16 height 16
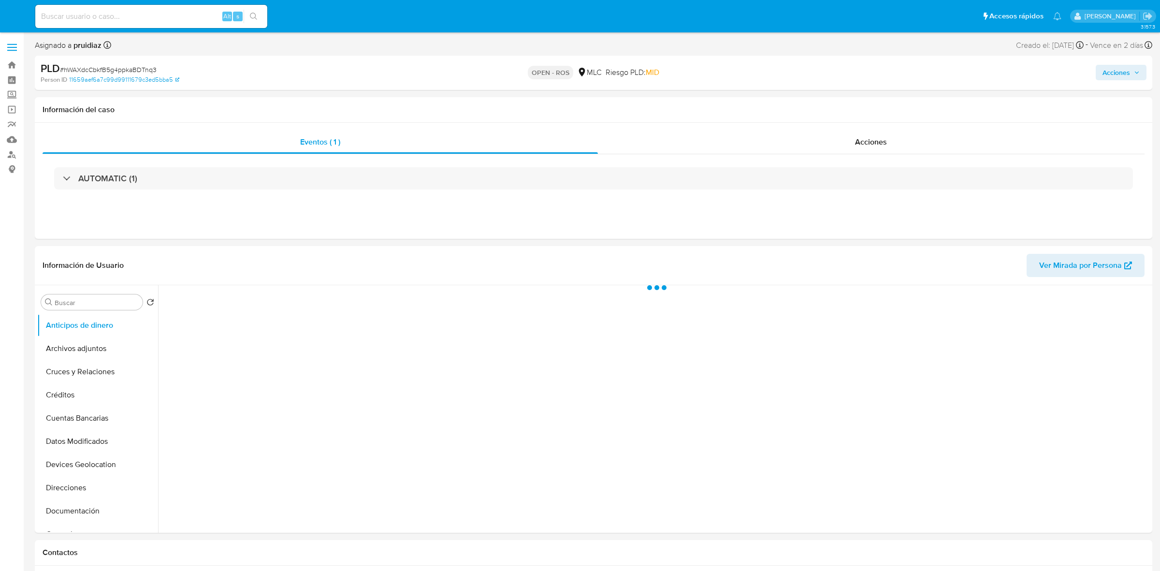
select select "10"
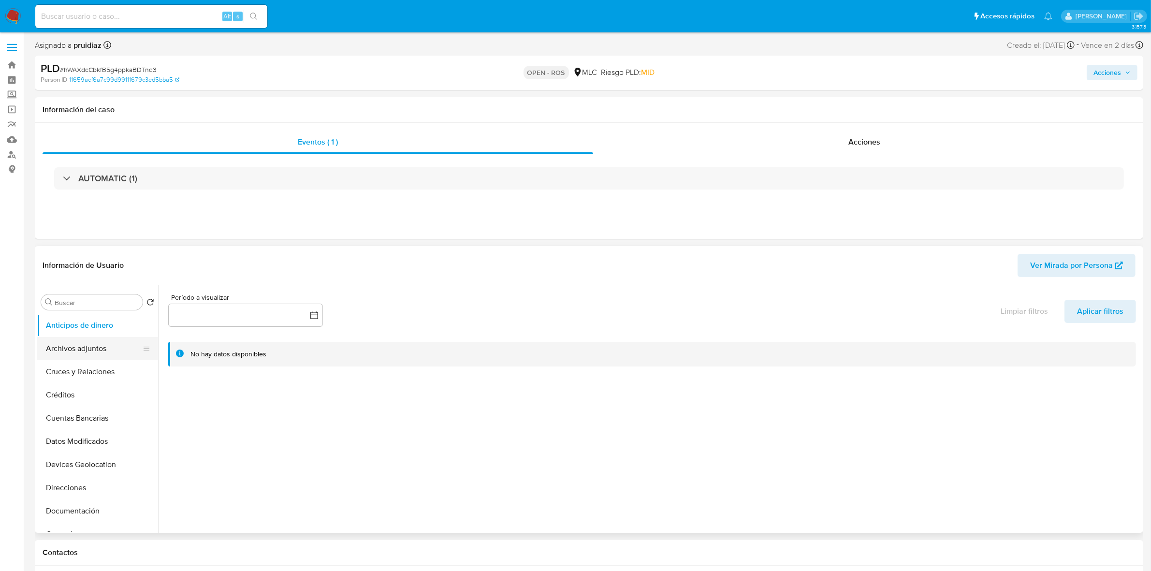
click at [75, 347] on button "Archivos adjuntos" at bounding box center [93, 348] width 113 height 23
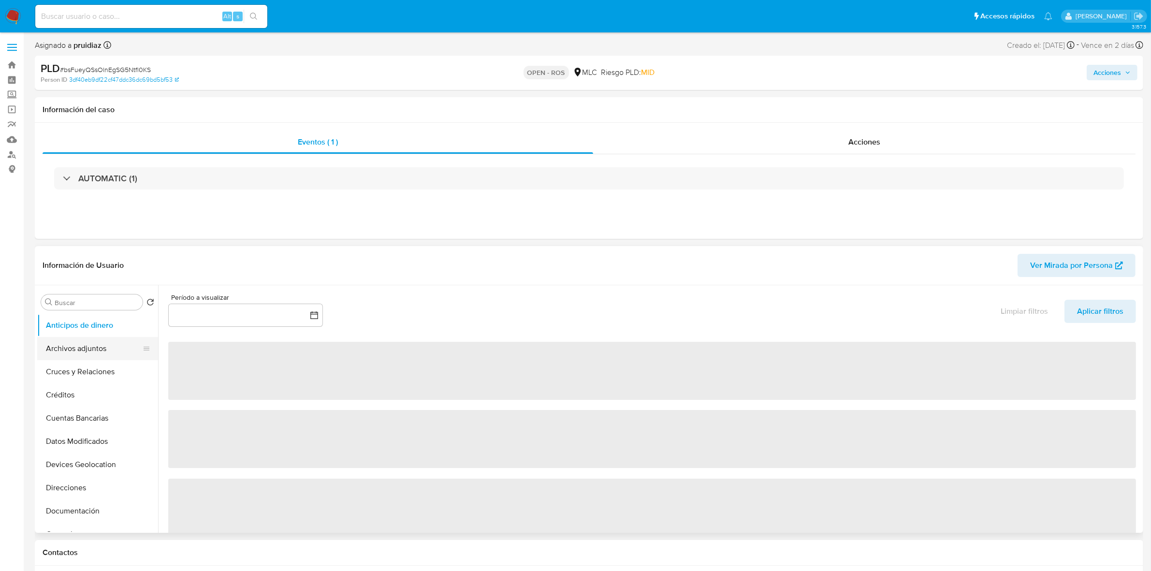
click at [94, 346] on button "Archivos adjuntos" at bounding box center [93, 348] width 113 height 23
select select "10"
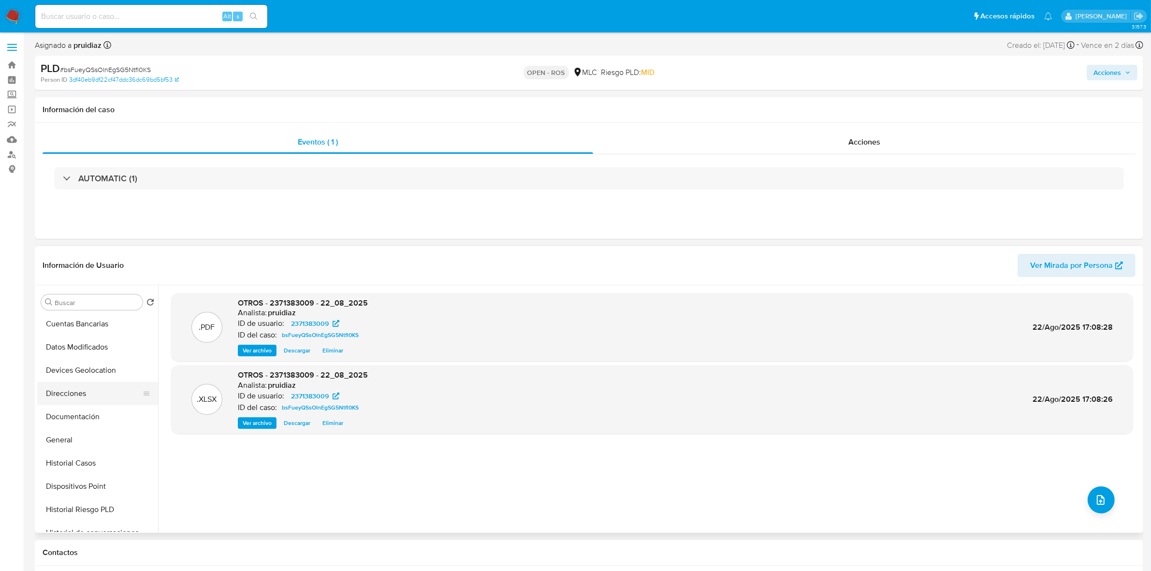
scroll to position [121, 0]
click at [82, 377] on button "Direcciones" at bounding box center [93, 366] width 113 height 23
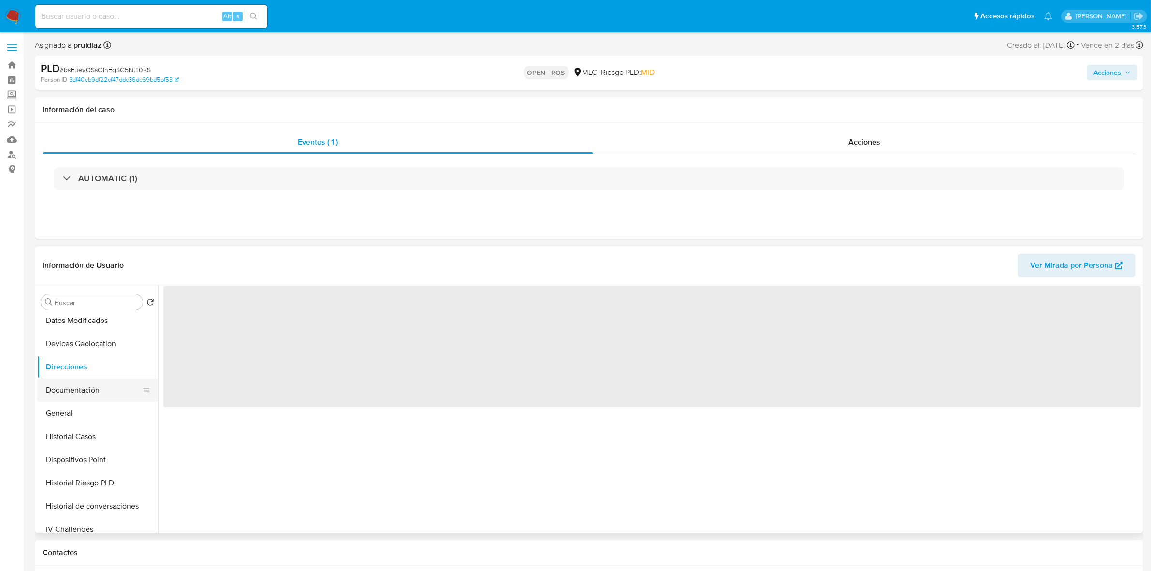
click at [83, 387] on button "Documentación" at bounding box center [93, 390] width 113 height 23
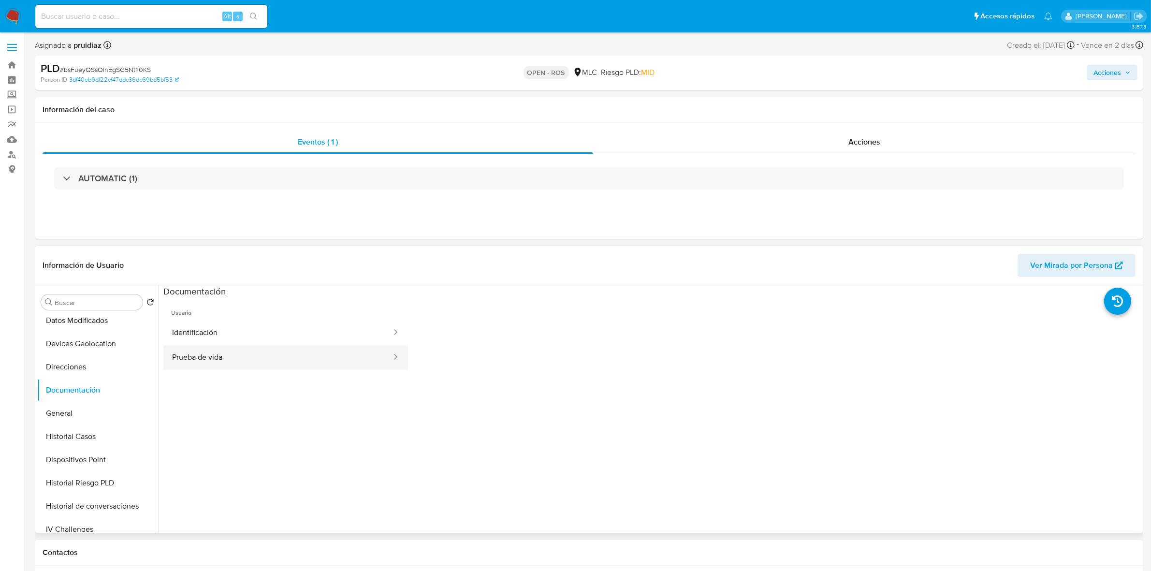
click at [233, 356] on button "Prueba de vida" at bounding box center [277, 357] width 229 height 25
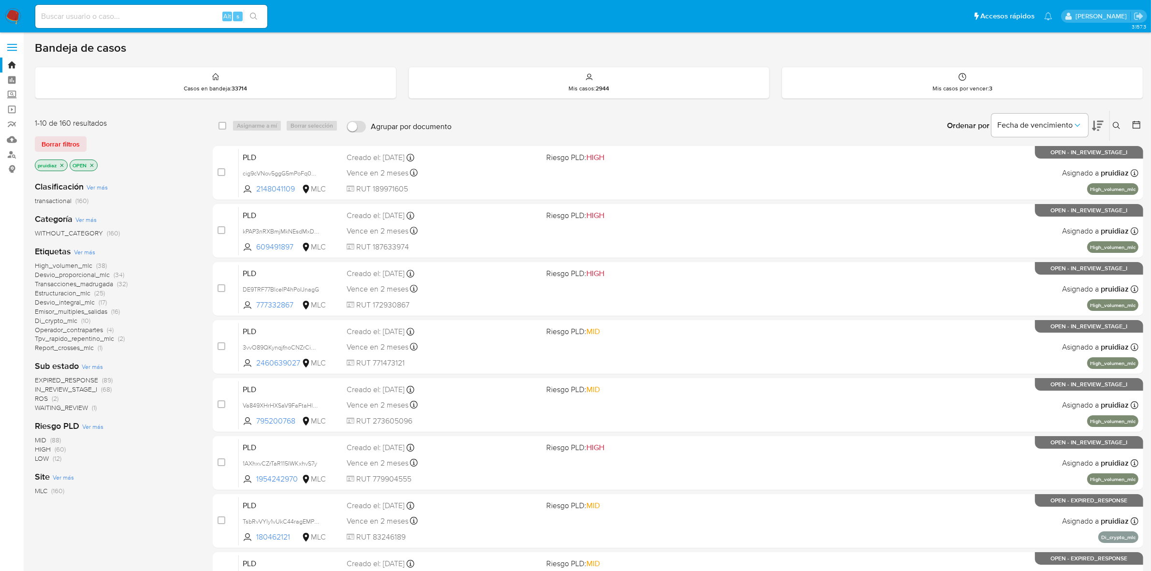
click at [1103, 125] on icon at bounding box center [1098, 126] width 12 height 12
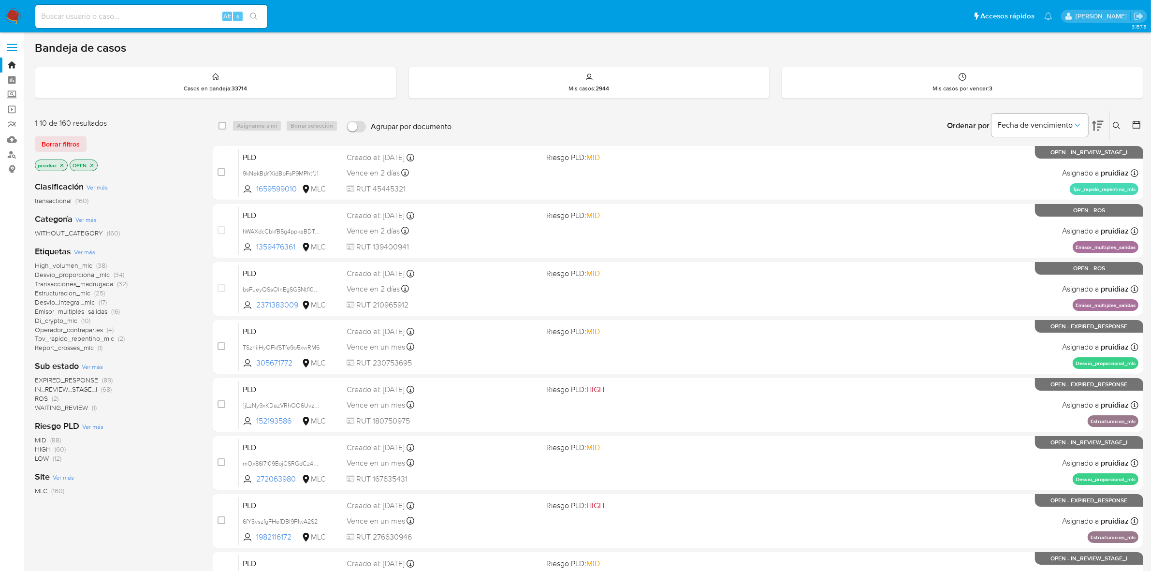
click at [17, 14] on img at bounding box center [13, 16] width 16 height 16
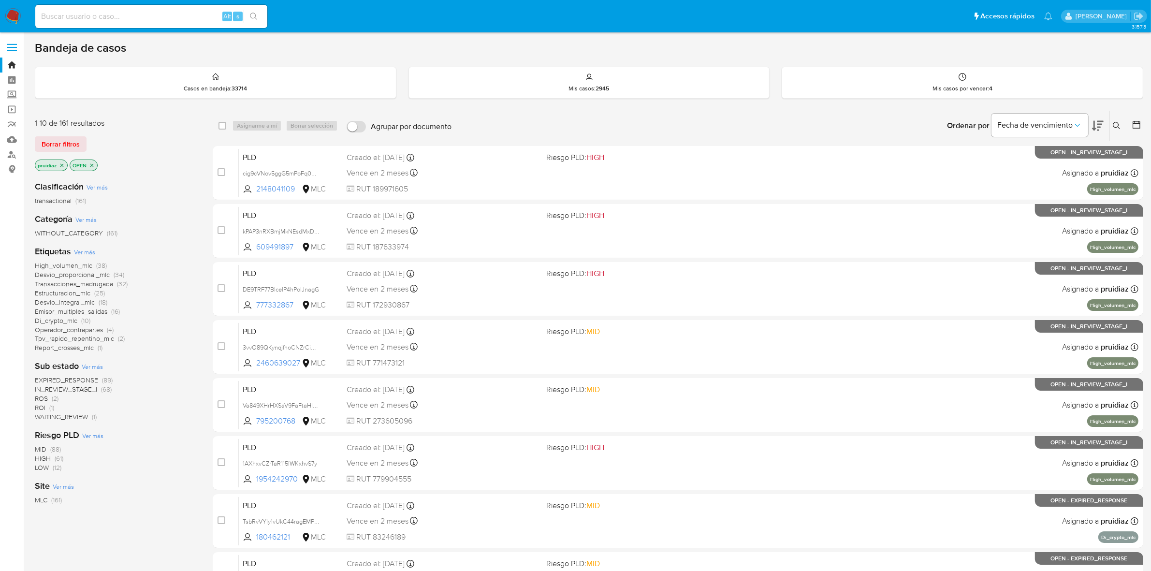
click at [41, 407] on span "ROI" at bounding box center [40, 408] width 11 height 10
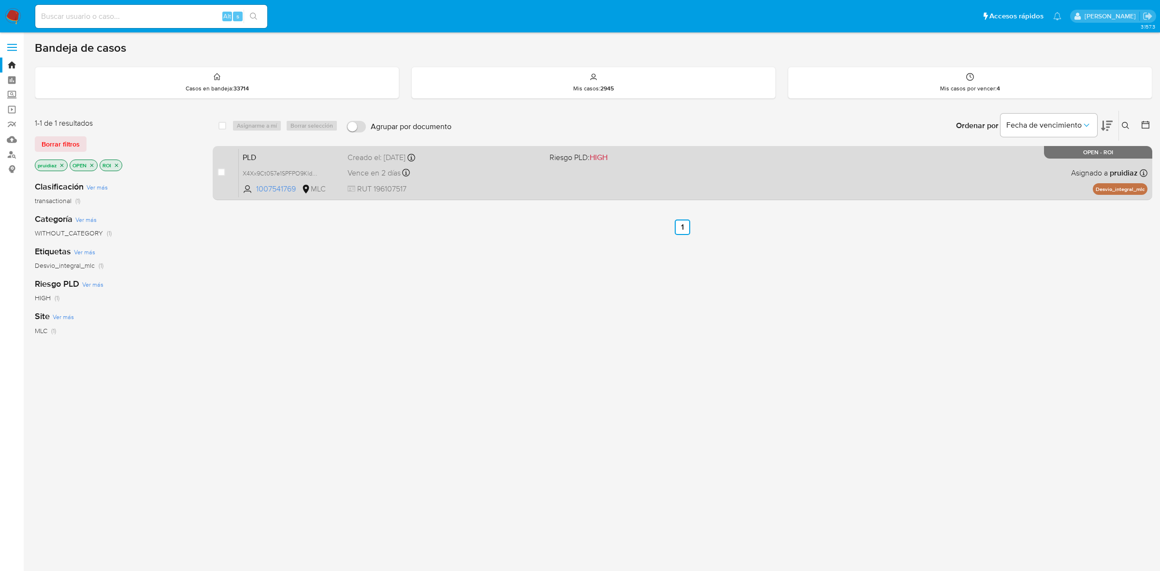
click at [642, 197] on div "case-item-checkbox No es posible asignar el caso PLD X4Xx9Ct057e1SPFPO9Kld0xN 1…" at bounding box center [683, 173] width 940 height 54
click at [654, 190] on div "PLD X4Xx9Ct057e1SPFPO9Kld0xN 1007541769 MLC Riesgo PLD: HIGH Creado el: [DATE] …" at bounding box center [693, 172] width 909 height 49
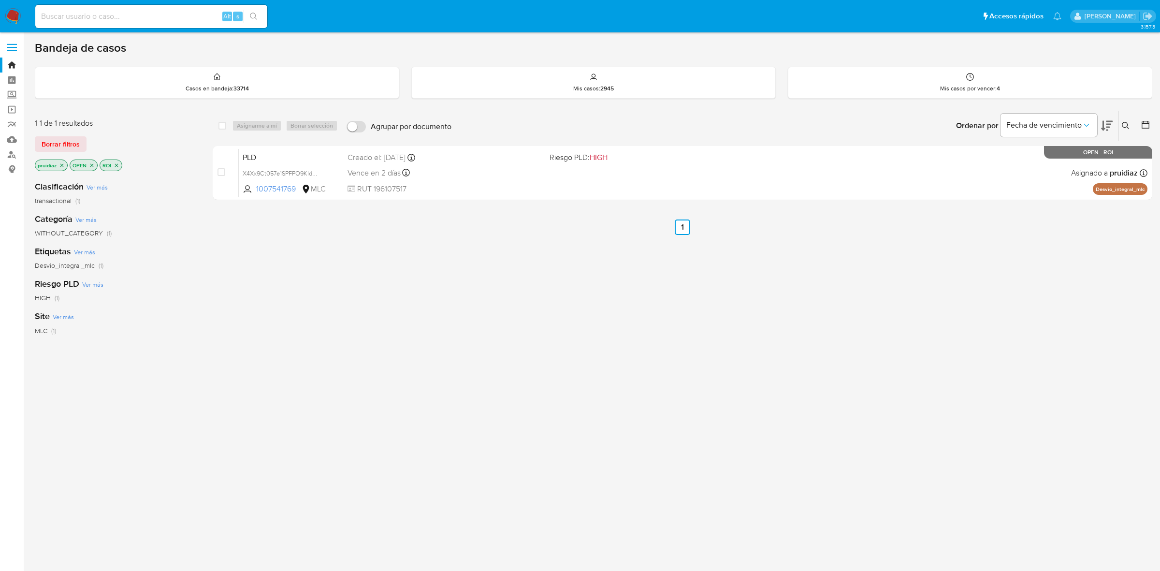
click at [16, 11] on img at bounding box center [13, 16] width 16 height 16
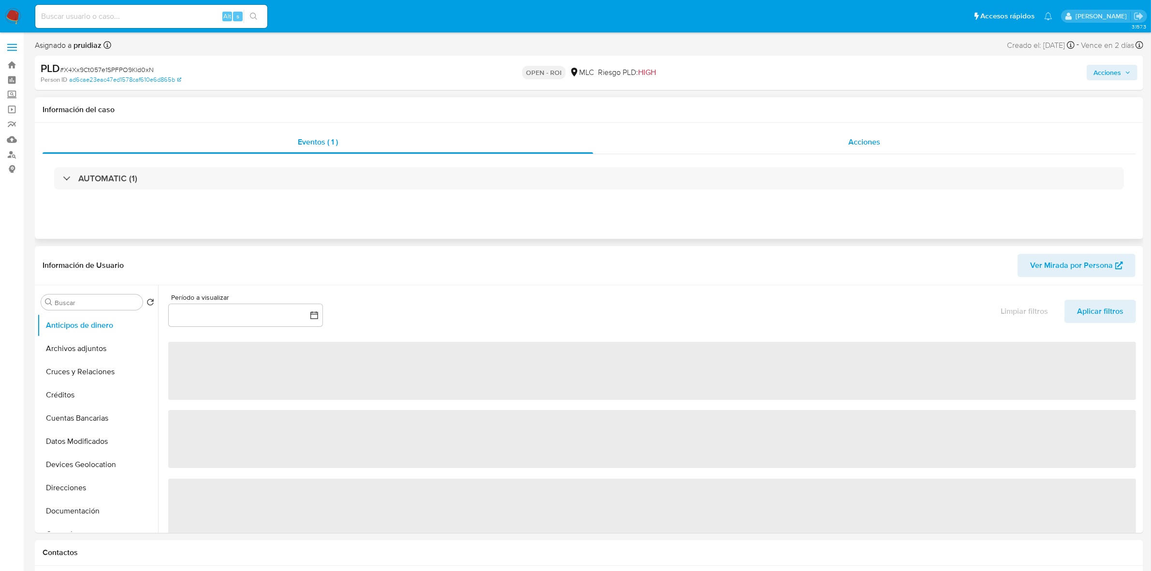
select select "10"
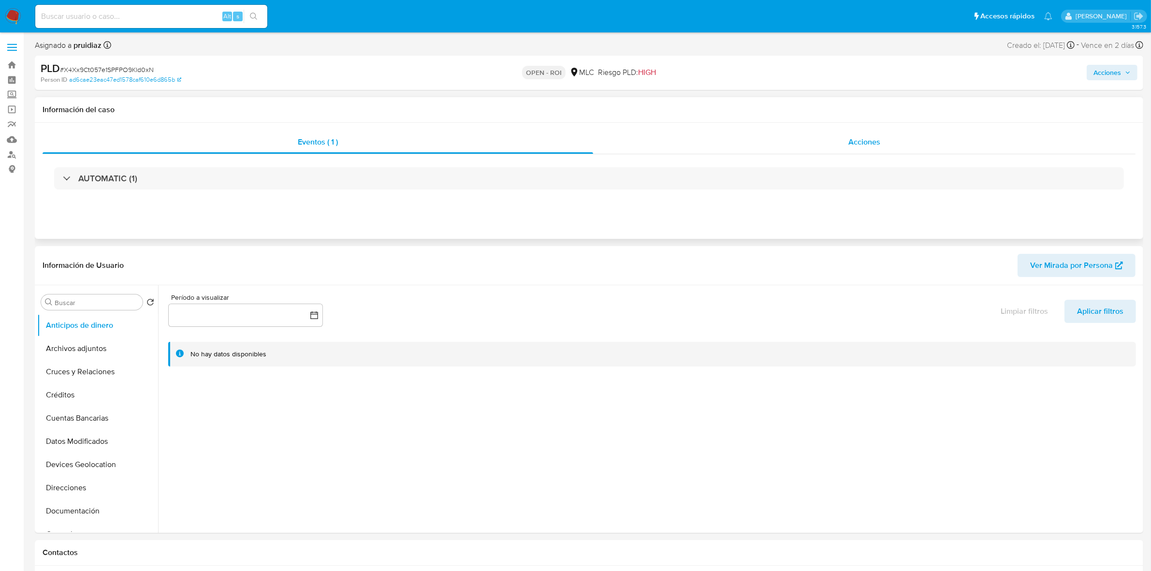
click at [854, 146] on span "Acciones" at bounding box center [864, 141] width 32 height 11
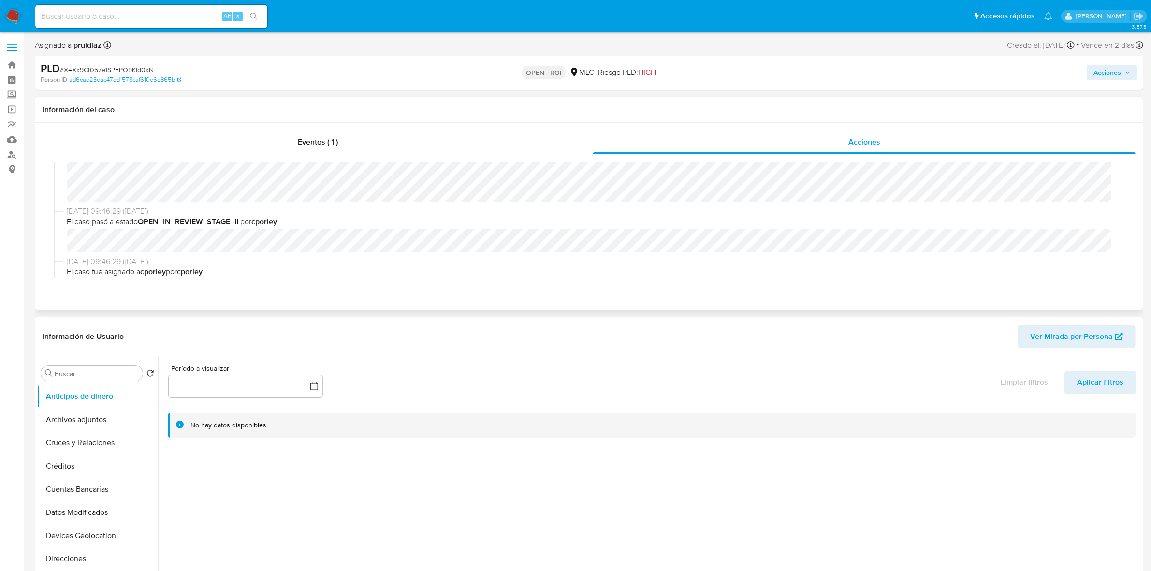
scroll to position [121, 0]
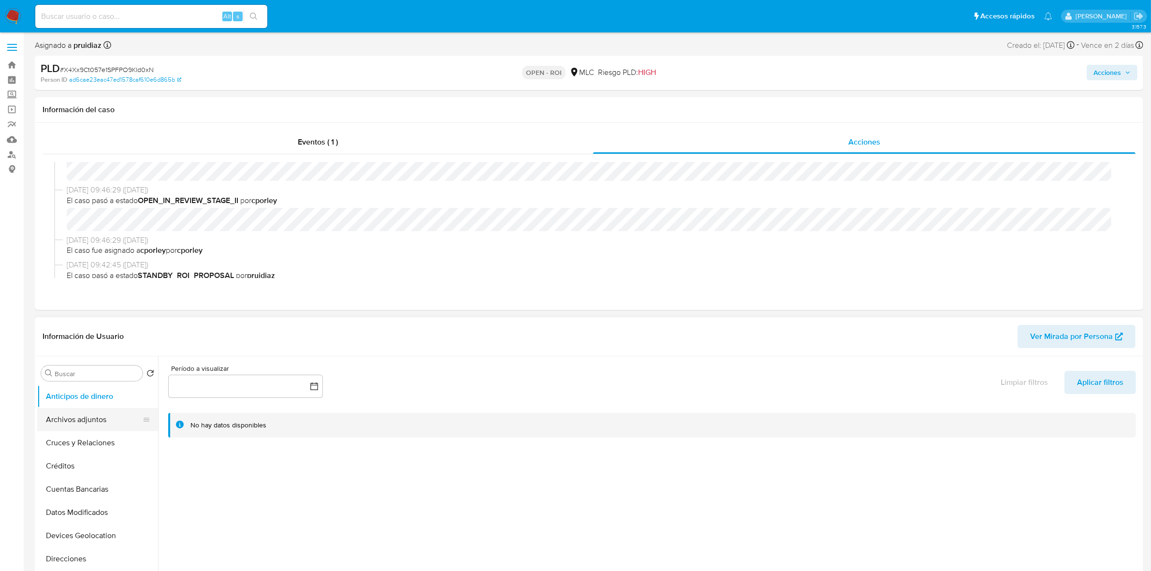
click at [86, 416] on button "Archivos adjuntos" at bounding box center [93, 419] width 113 height 23
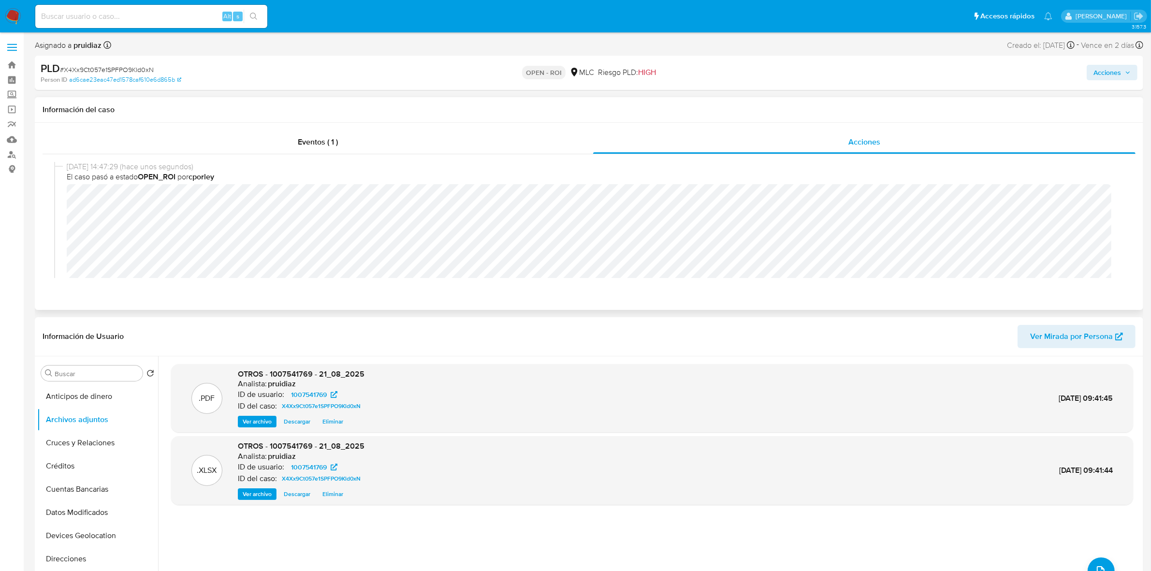
scroll to position [0, 0]
click at [1086, 69] on div "Acciones" at bounding box center [955, 72] width 363 height 23
click at [1102, 74] on span "Acciones" at bounding box center [1108, 72] width 28 height 15
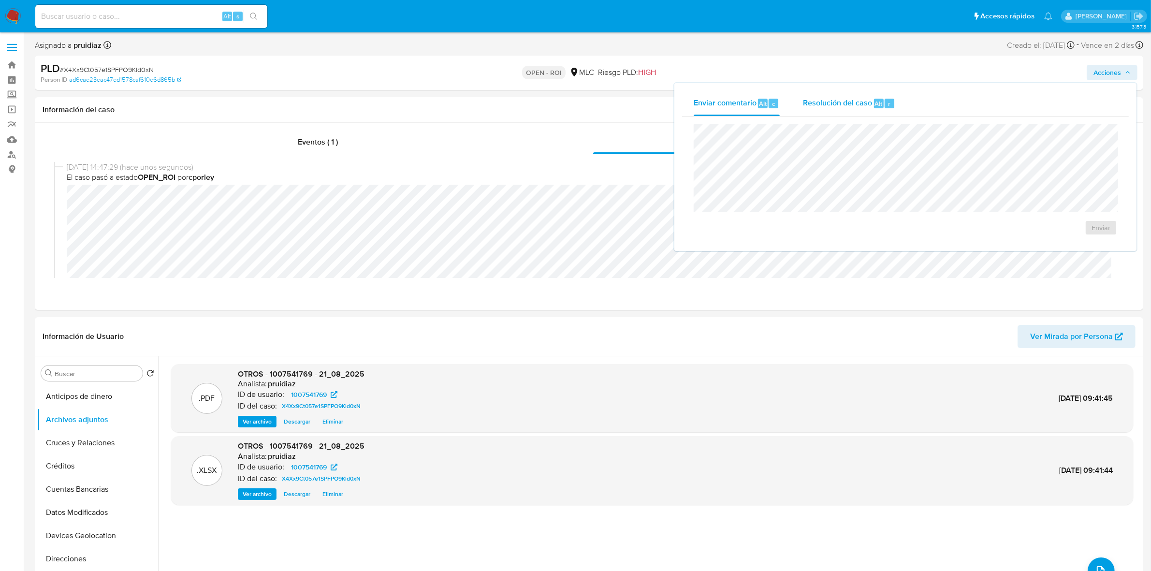
click at [863, 109] on div "Resolución del caso Alt r" at bounding box center [849, 103] width 92 height 25
click at [1088, 230] on span "ROI" at bounding box center [1073, 237] width 47 height 21
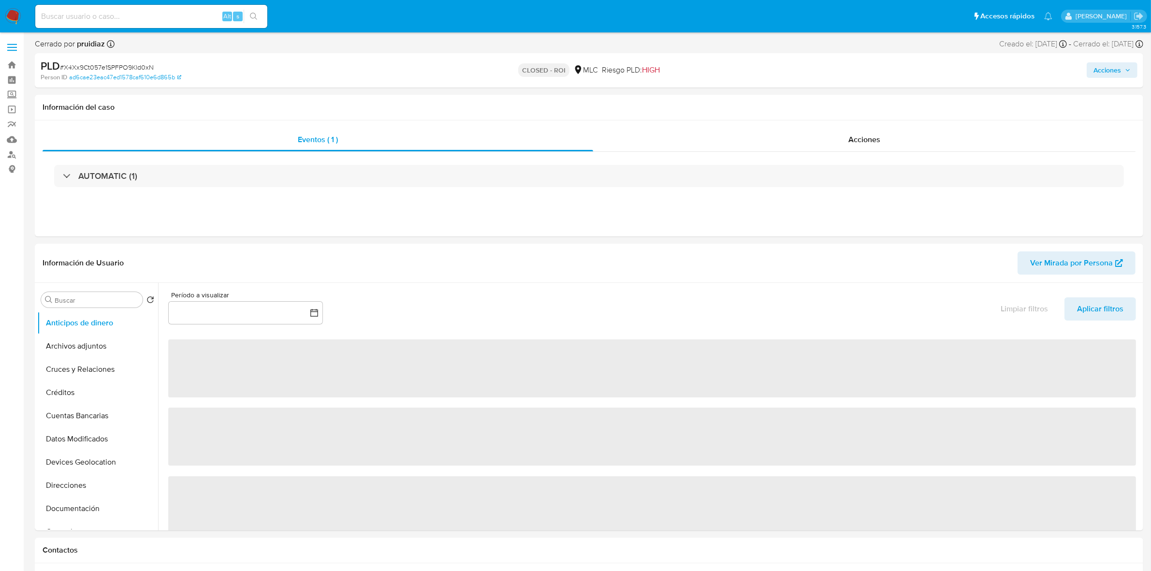
select select "10"
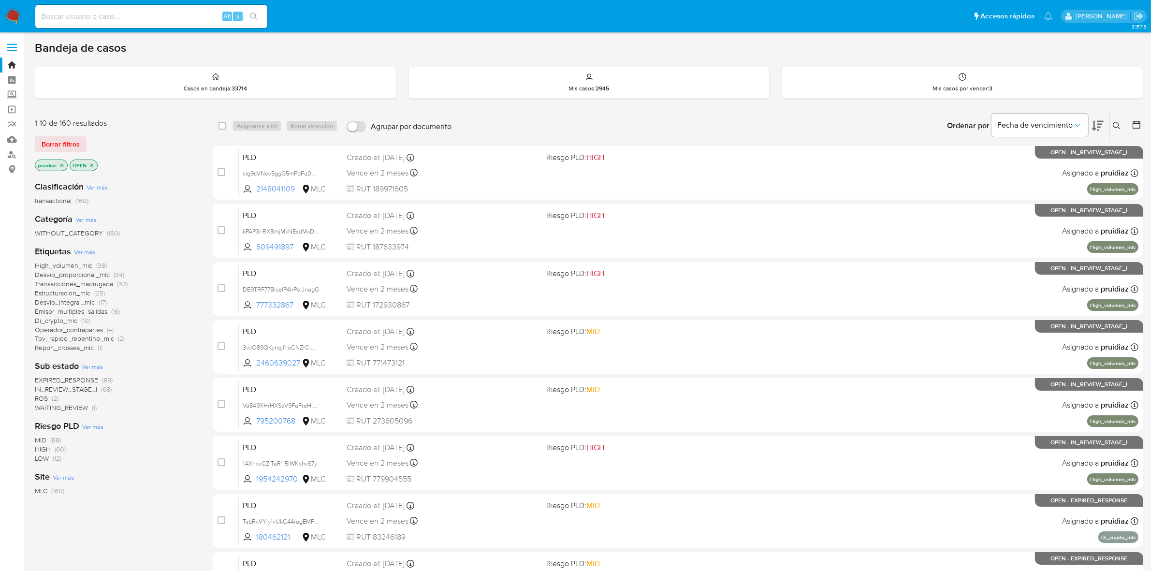
click at [1104, 124] on div "Ordenar por Fecha de vencimiento" at bounding box center [1024, 126] width 170 height 30
click at [1099, 122] on icon at bounding box center [1098, 126] width 12 height 12
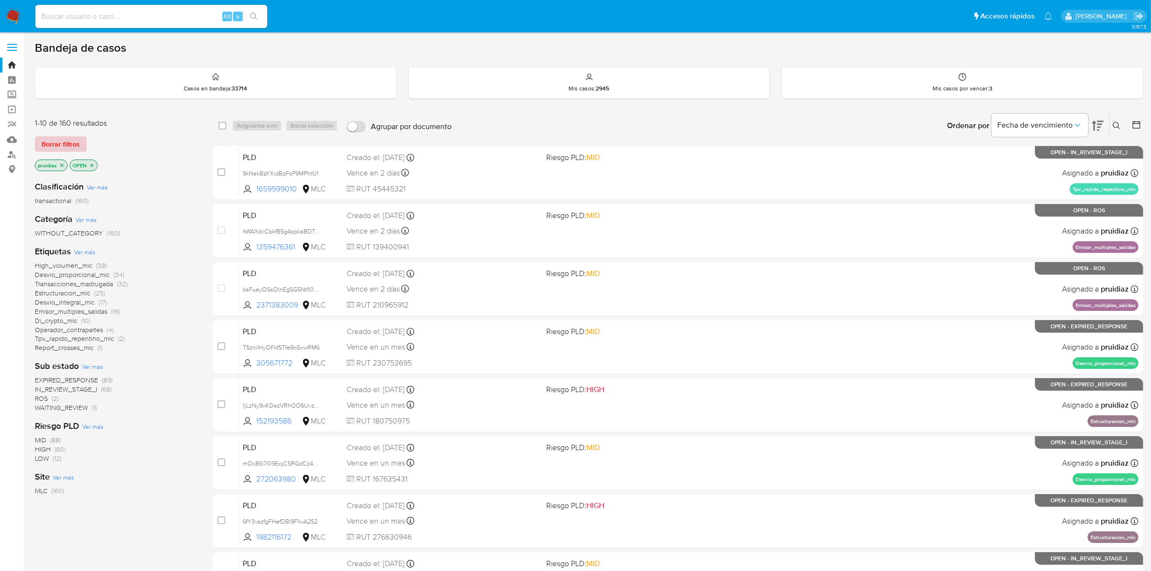
click at [80, 141] on button "Borrar filtros" at bounding box center [61, 143] width 52 height 15
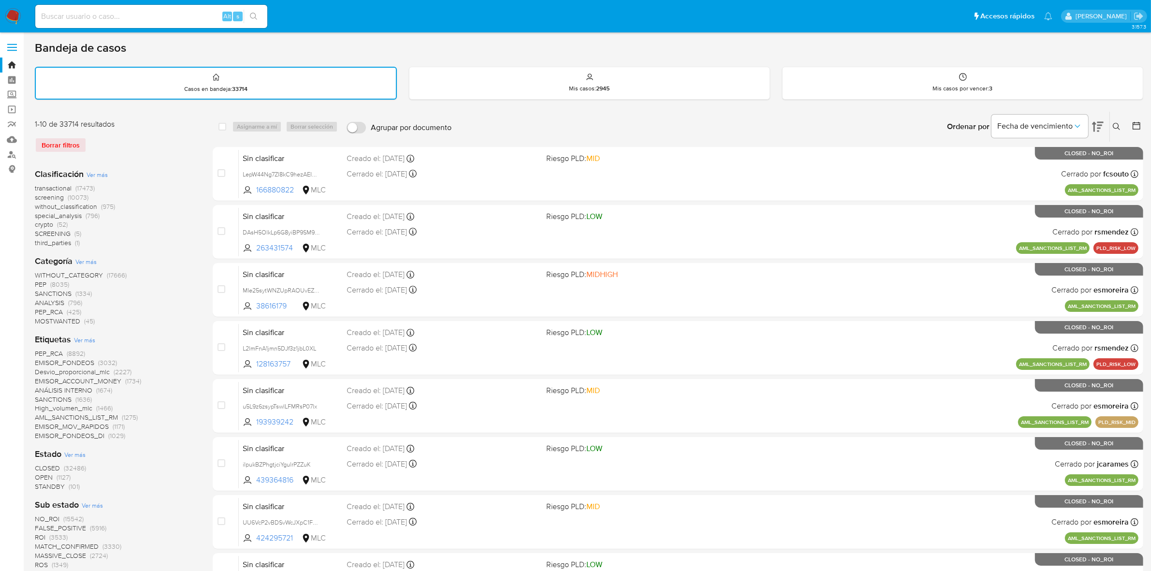
click at [1136, 121] on icon at bounding box center [1137, 126] width 10 height 10
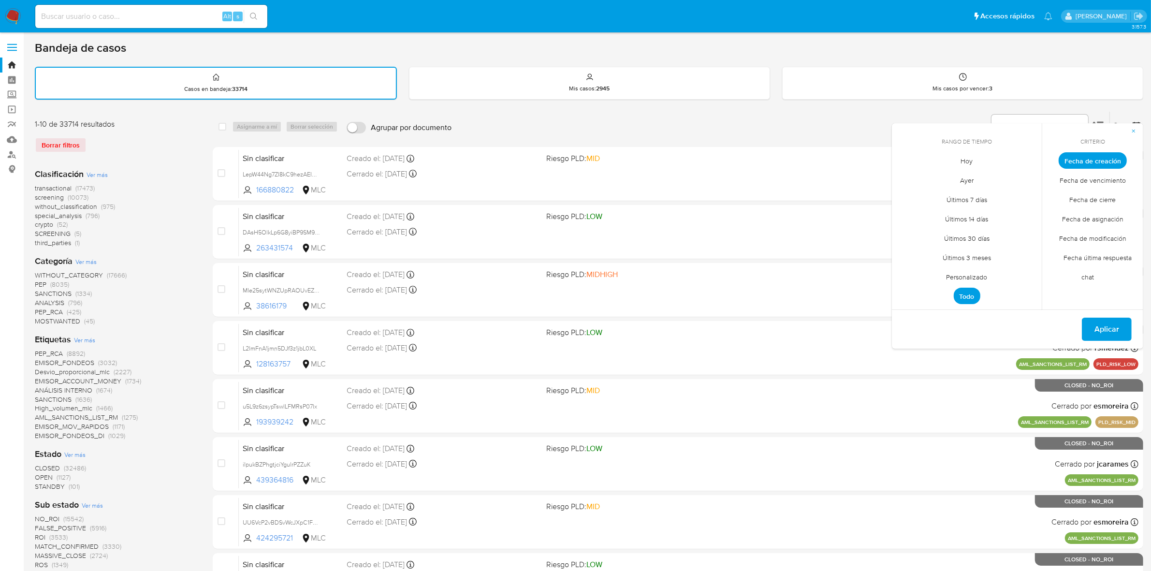
click at [972, 273] on span "Personalizado" at bounding box center [966, 277] width 61 height 20
click at [905, 183] on div "septiembre 2025 septiembre 2025 lun lunes mar martes mié miércoles jue jueves v…" at bounding box center [966, 236] width 131 height 127
click at [905, 182] on icon "Mes anterior" at bounding box center [907, 179] width 12 height 12
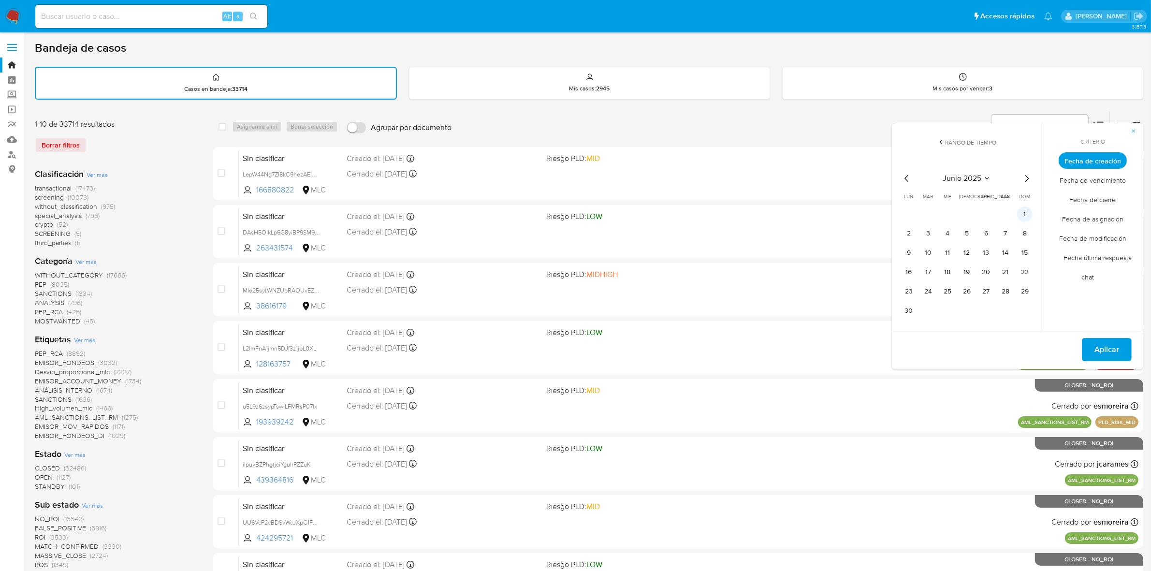
click at [1019, 213] on button "1" at bounding box center [1024, 213] width 15 height 15
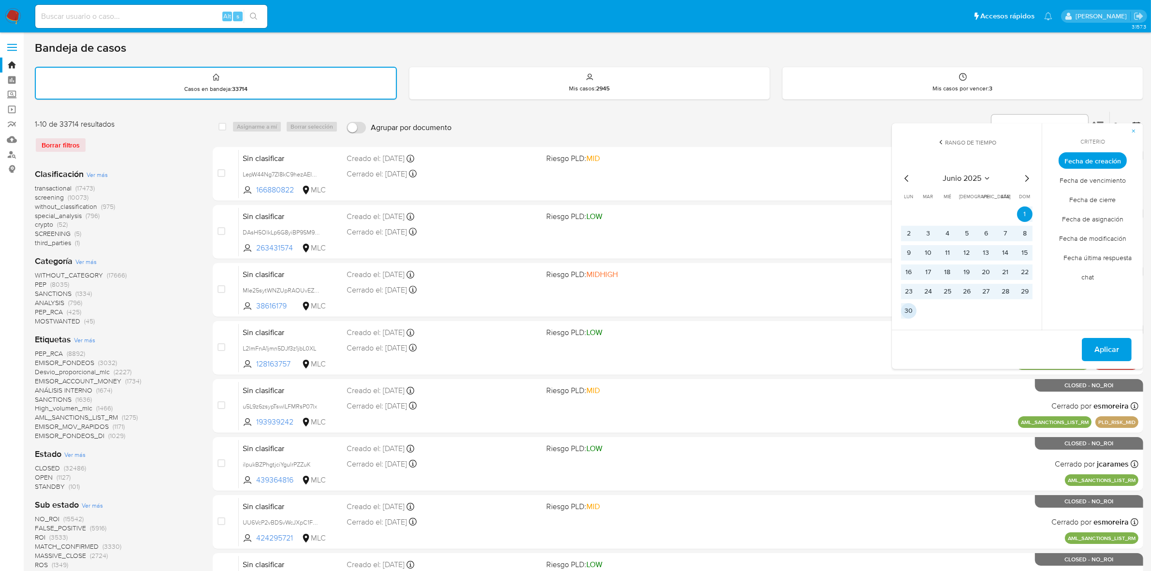
click at [908, 310] on button "30" at bounding box center [908, 310] width 15 height 15
click at [1098, 339] on span "Aplicar" at bounding box center [1107, 349] width 25 height 21
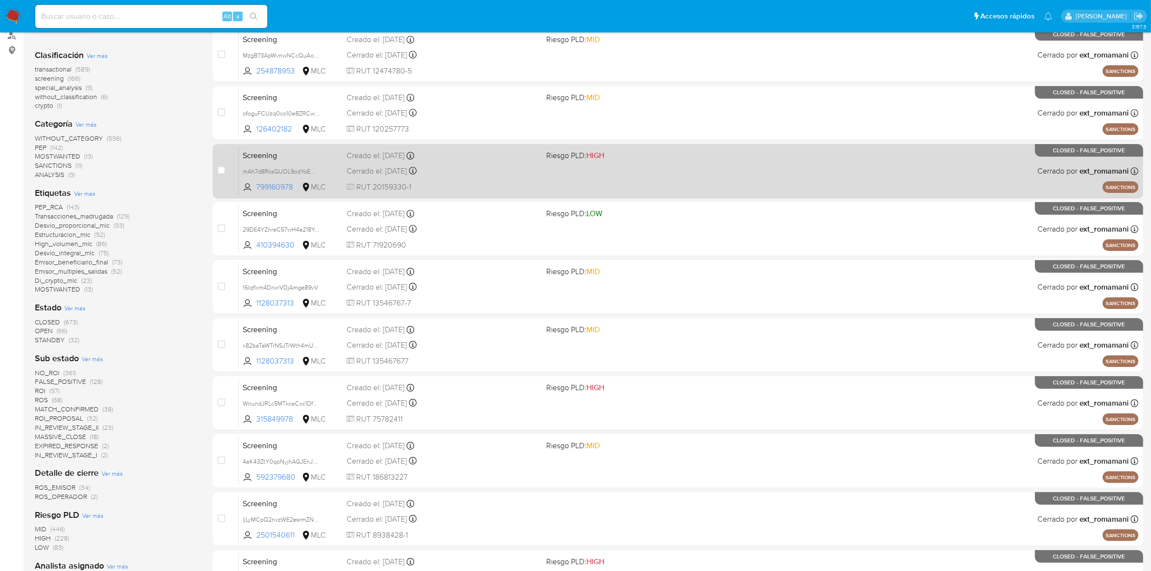
scroll to position [121, 0]
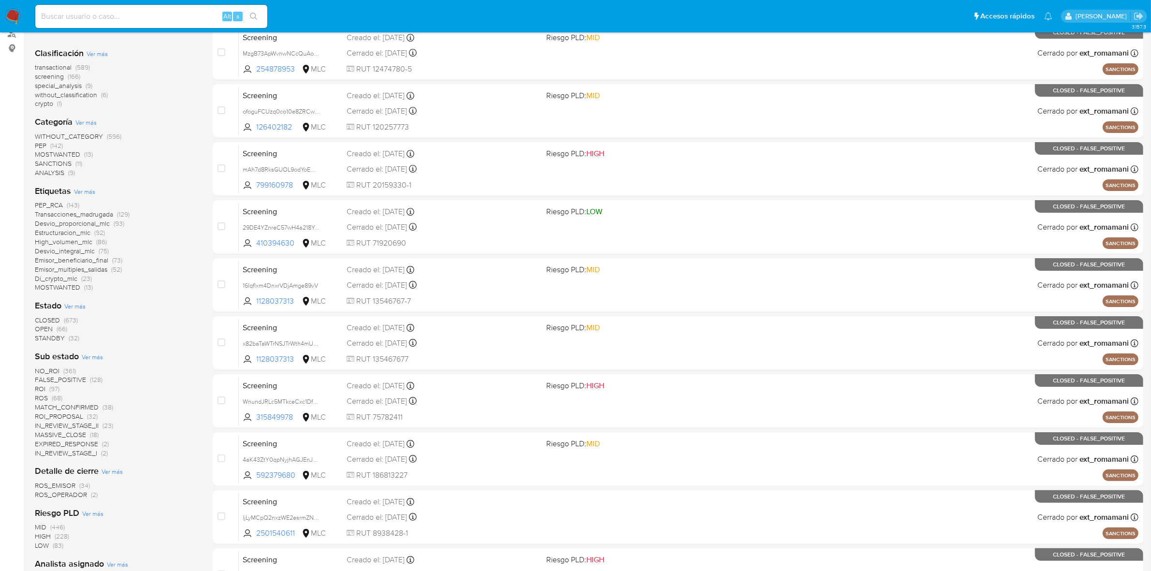
click at [47, 329] on span "OPEN" at bounding box center [44, 329] width 18 height 10
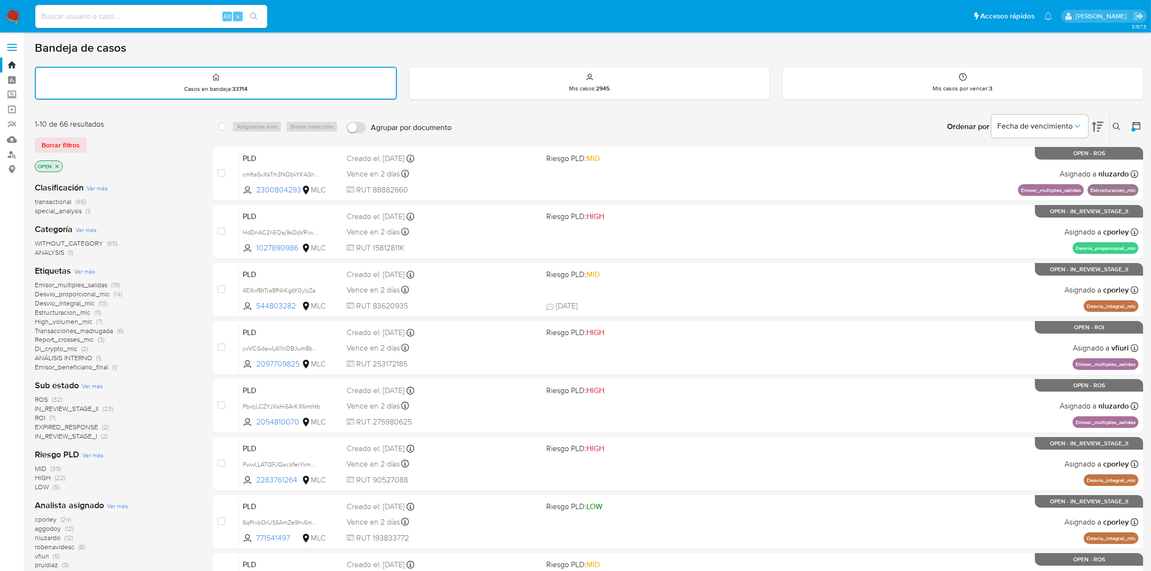
click at [56, 167] on icon "close-filter" at bounding box center [57, 166] width 6 height 6
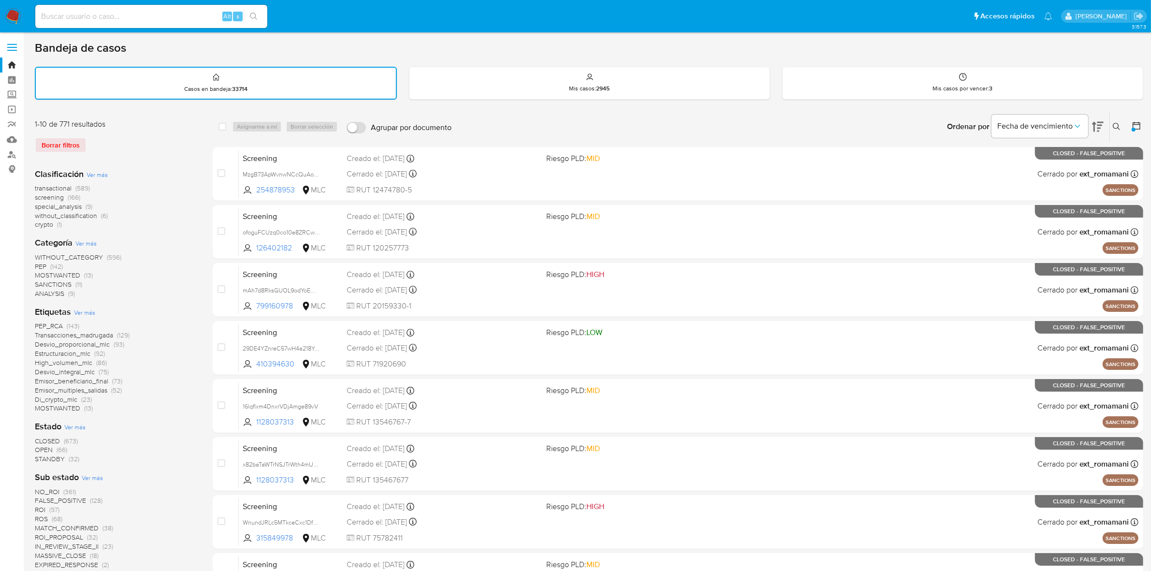
click at [15, 15] on img at bounding box center [13, 16] width 16 height 16
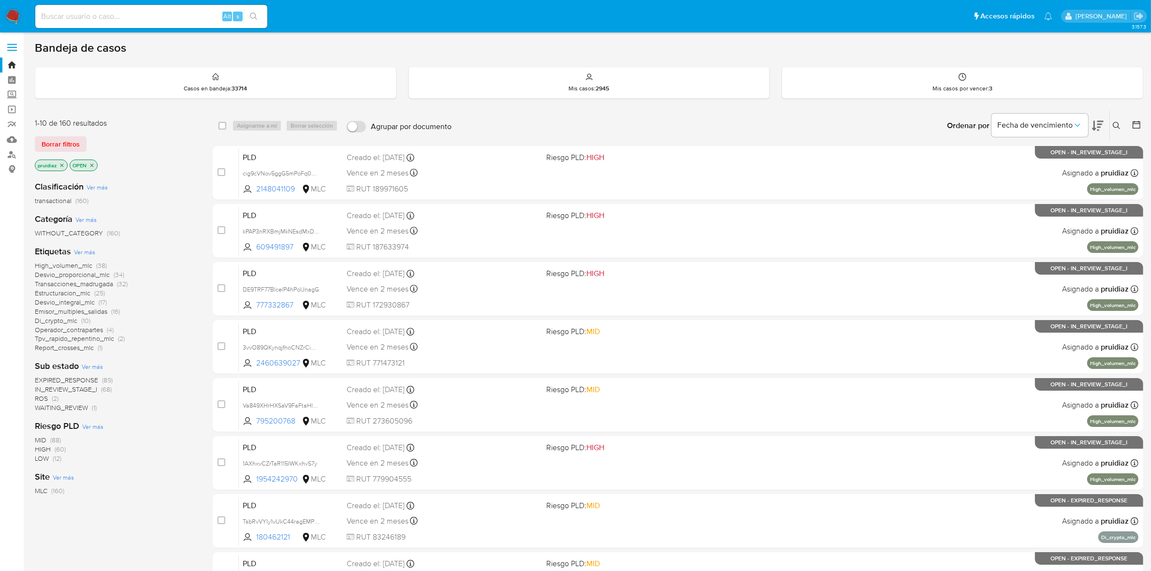
click at [1095, 127] on icon at bounding box center [1098, 126] width 12 height 10
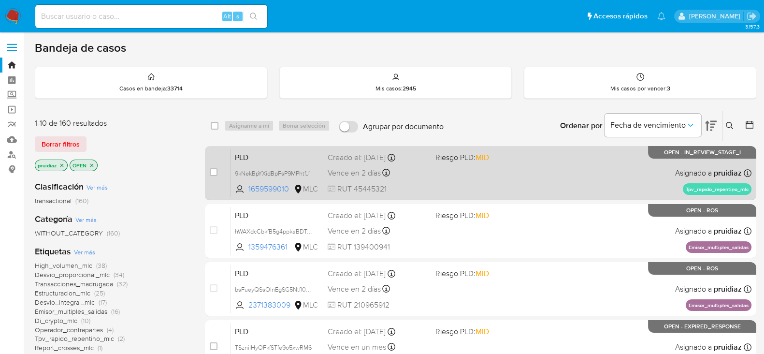
click at [383, 162] on div "PLD 9kNekBpYXidBpFsP9MPhtfJ1 1659599010 MLC Riesgo PLD: MID Creado el: [DATE] C…" at bounding box center [491, 172] width 521 height 49
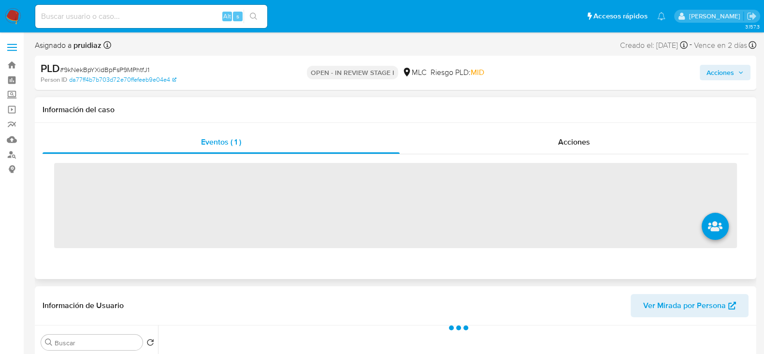
click at [379, 171] on span "‌" at bounding box center [395, 205] width 683 height 85
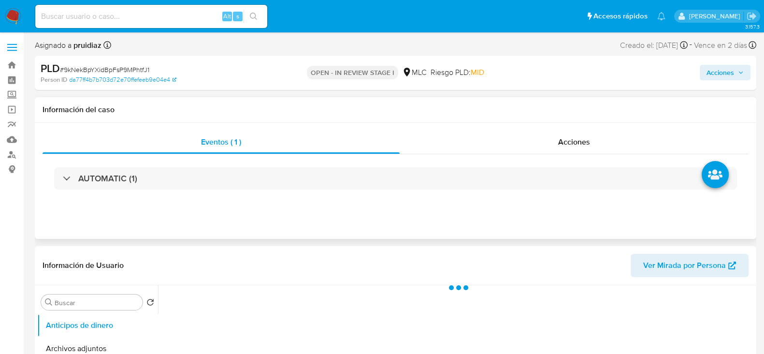
click at [357, 203] on div "Eventos ( 1 ) Acciones AUTOMATIC (1)" at bounding box center [396, 181] width 722 height 116
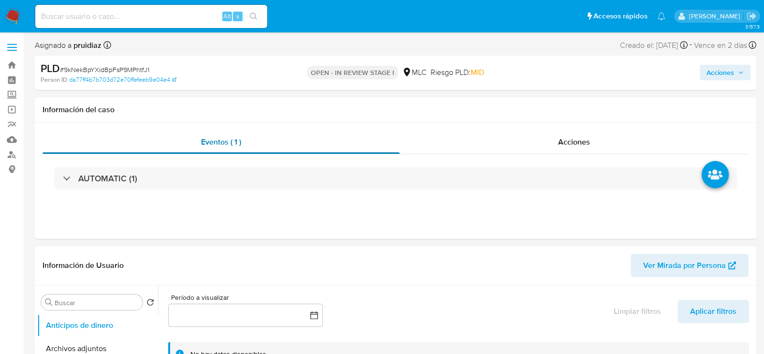
select select "10"
